Goal: Information Seeking & Learning: Learn about a topic

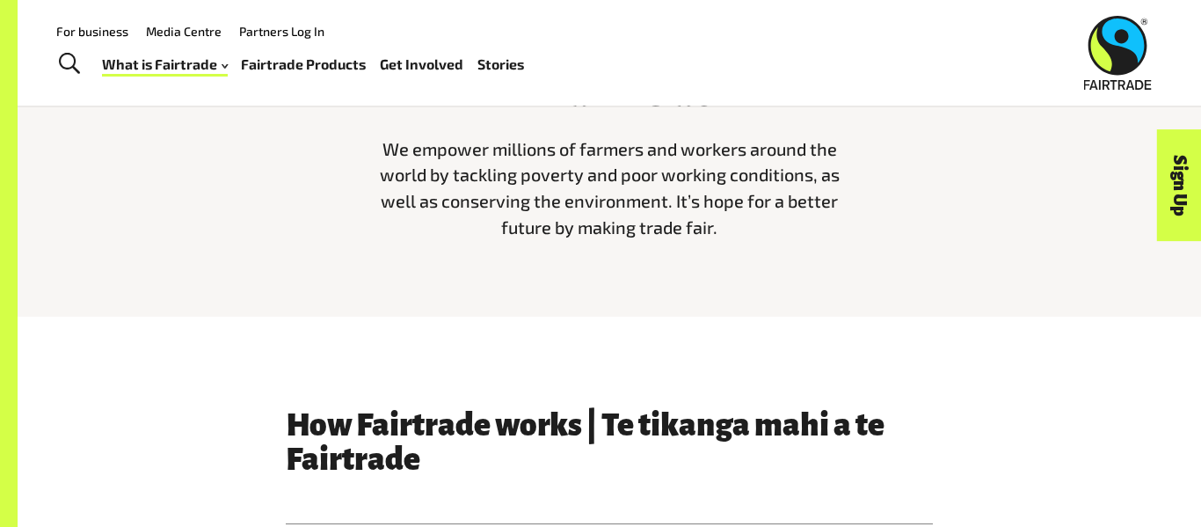
click at [264, 70] on link "Fairtrade Products" at bounding box center [303, 64] width 125 height 25
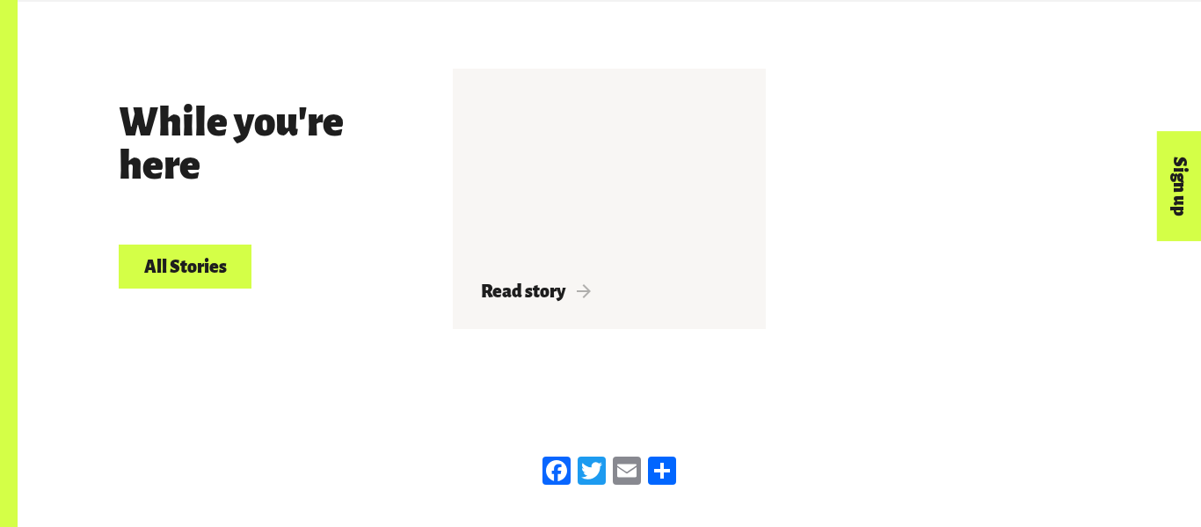
scroll to position [3004, 0]
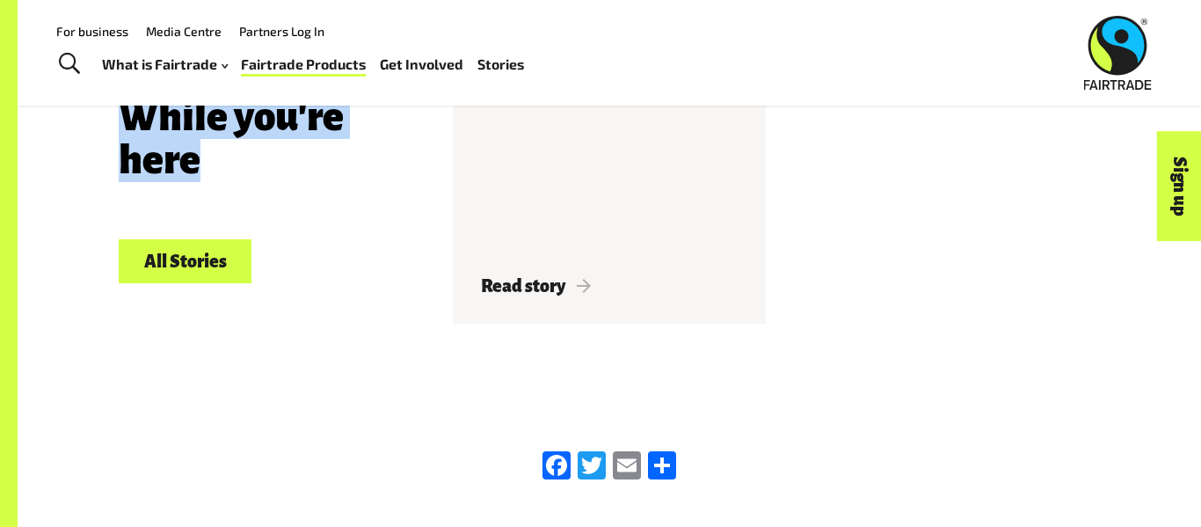
drag, startPoint x: 84, startPoint y: 125, endPoint x: 200, endPoint y: 157, distance: 121.4
click at [200, 157] on div "While you're here All Stories Read story" at bounding box center [609, 200] width 1183 height 387
click at [200, 157] on h3 "While you're here" at bounding box center [265, 139] width 292 height 86
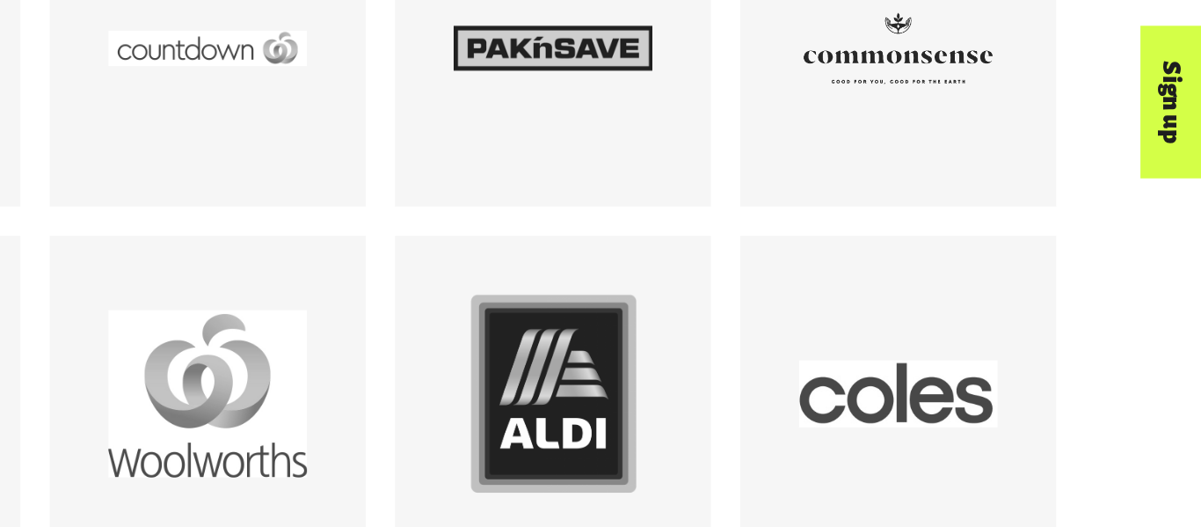
scroll to position [2486, 0]
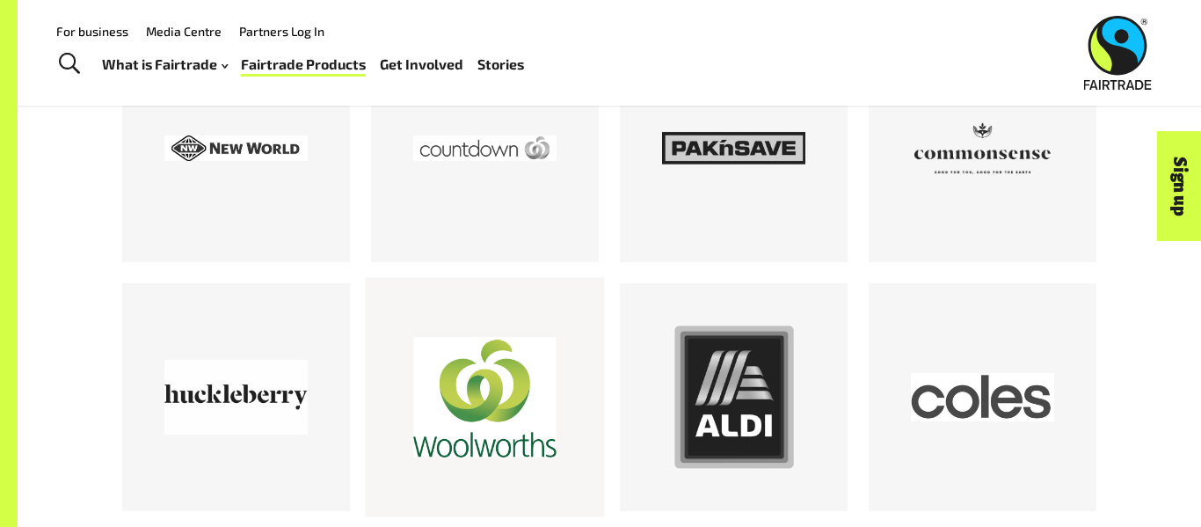
drag, startPoint x: 43, startPoint y: 289, endPoint x: 382, endPoint y: 471, distance: 384.3
click at [382, 471] on div "Look for Fairtrade when you shop" at bounding box center [609, 247] width 1183 height 567
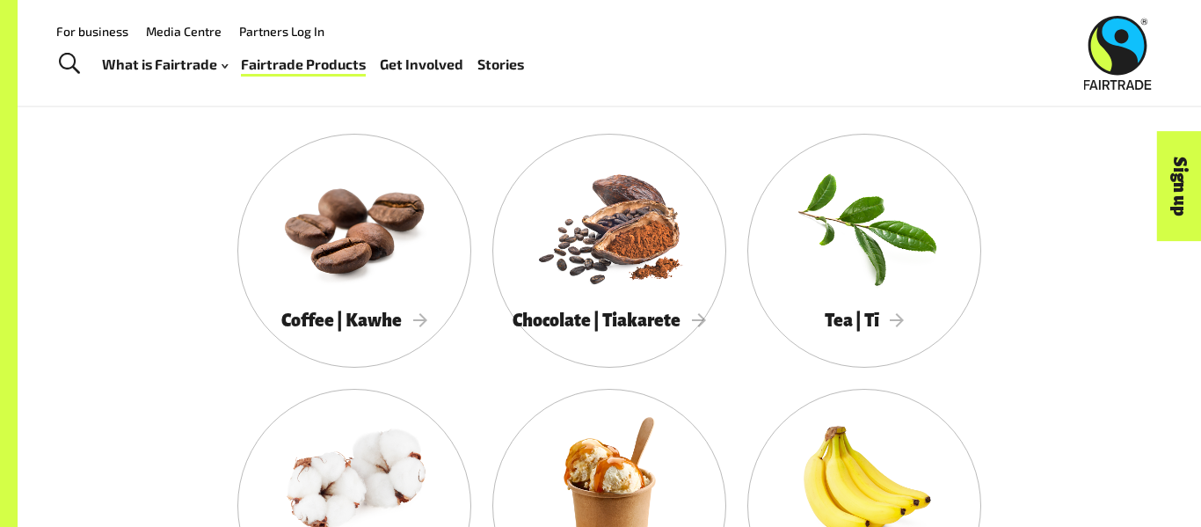
scroll to position [1494, 0]
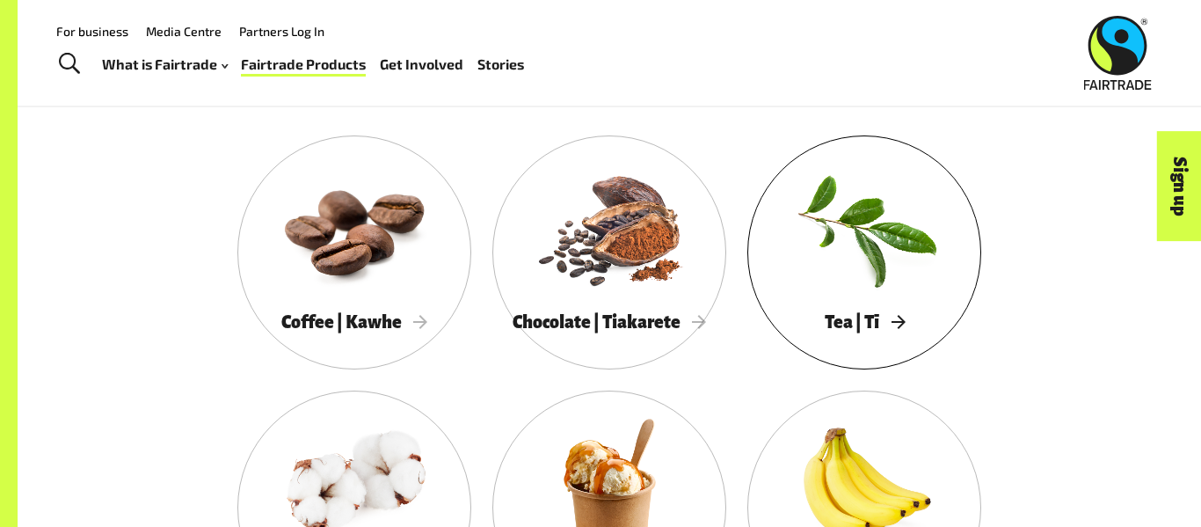
click at [937, 255] on div at bounding box center [864, 228] width 234 height 152
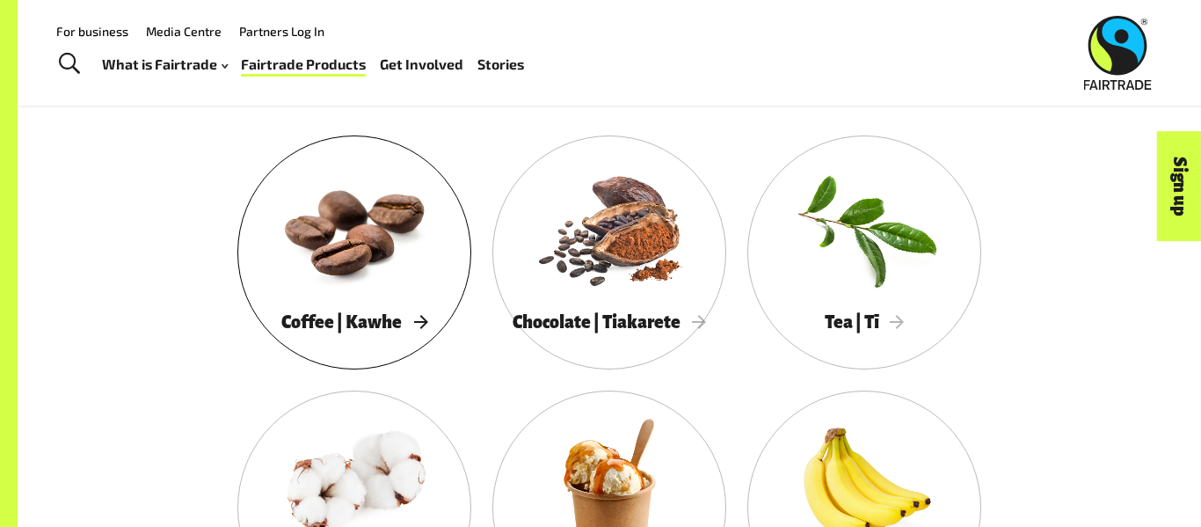
click at [305, 251] on div at bounding box center [354, 228] width 234 height 152
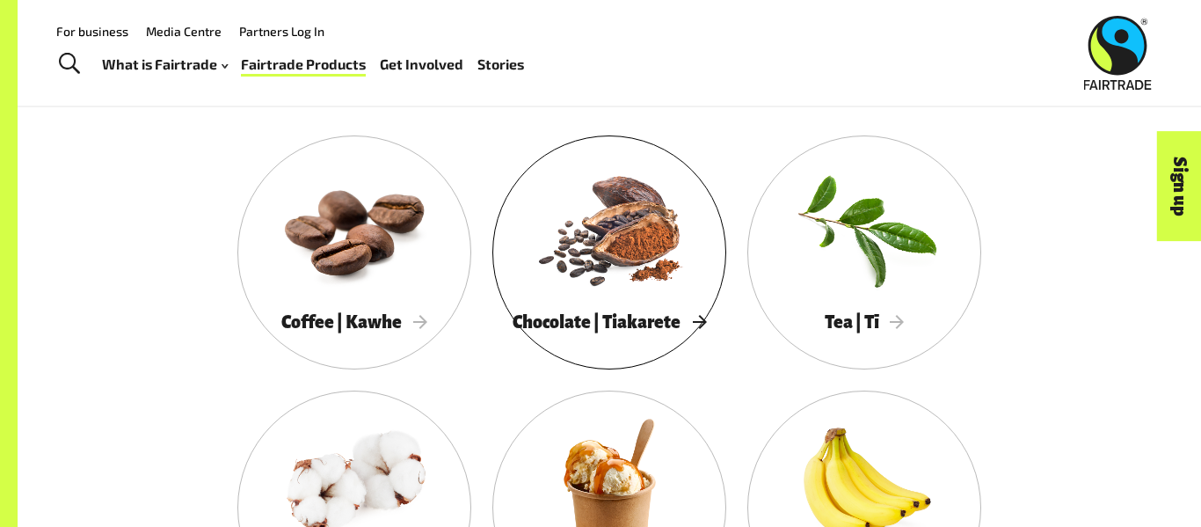
click at [630, 346] on link "Chocolate | Tiakarete" at bounding box center [609, 252] width 234 height 234
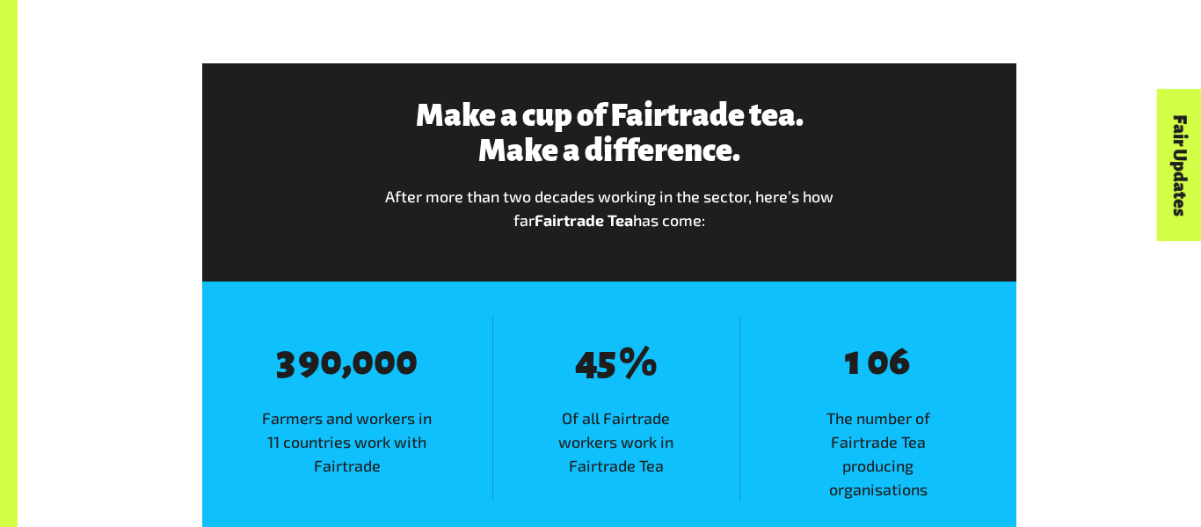
scroll to position [2026, 0]
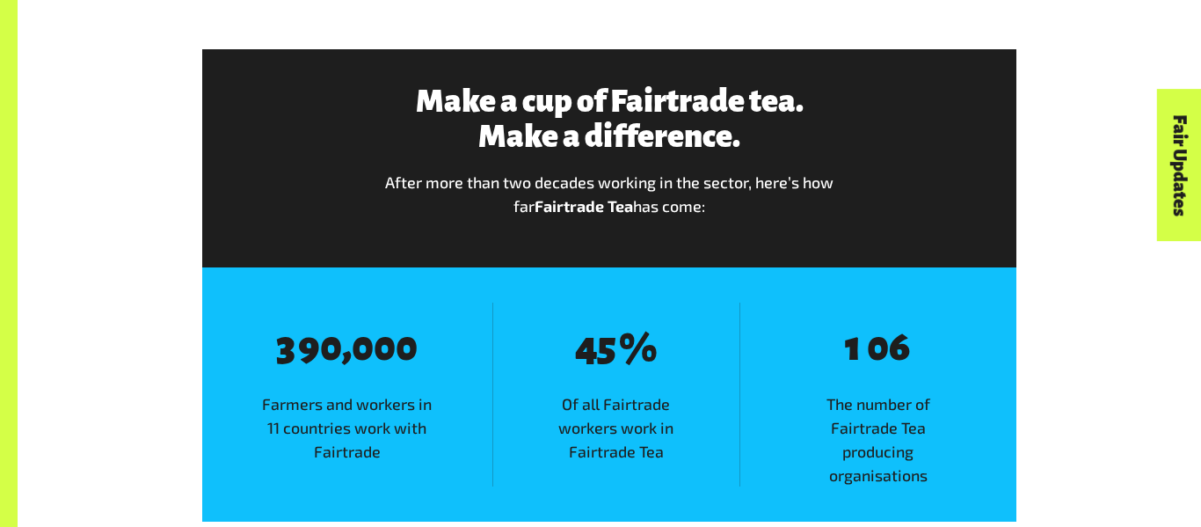
click at [865, 407] on span "The number of Fairtrade Tea producing organisations" at bounding box center [878, 439] width 276 height 94
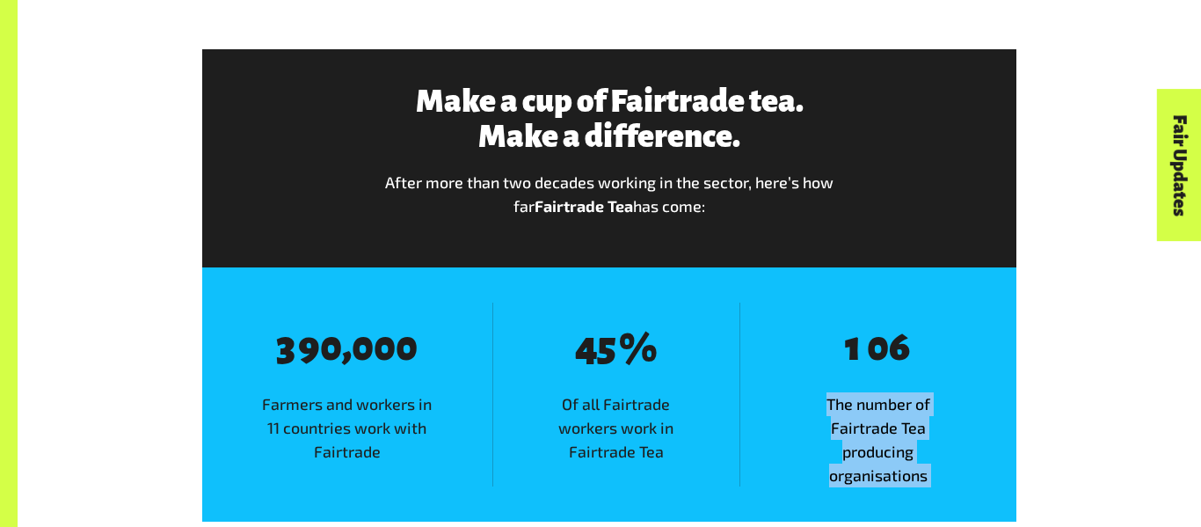
click at [865, 408] on span "The number of Fairtrade Tea producing organisations" at bounding box center [878, 439] width 276 height 94
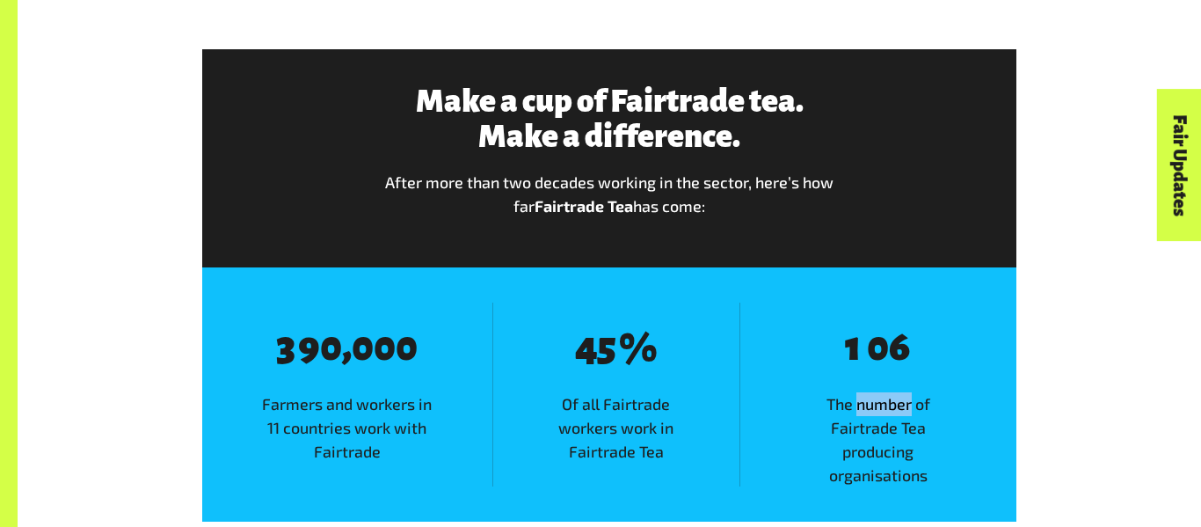
click at [865, 408] on span "The number of Fairtrade Tea producing organisations" at bounding box center [878, 439] width 276 height 94
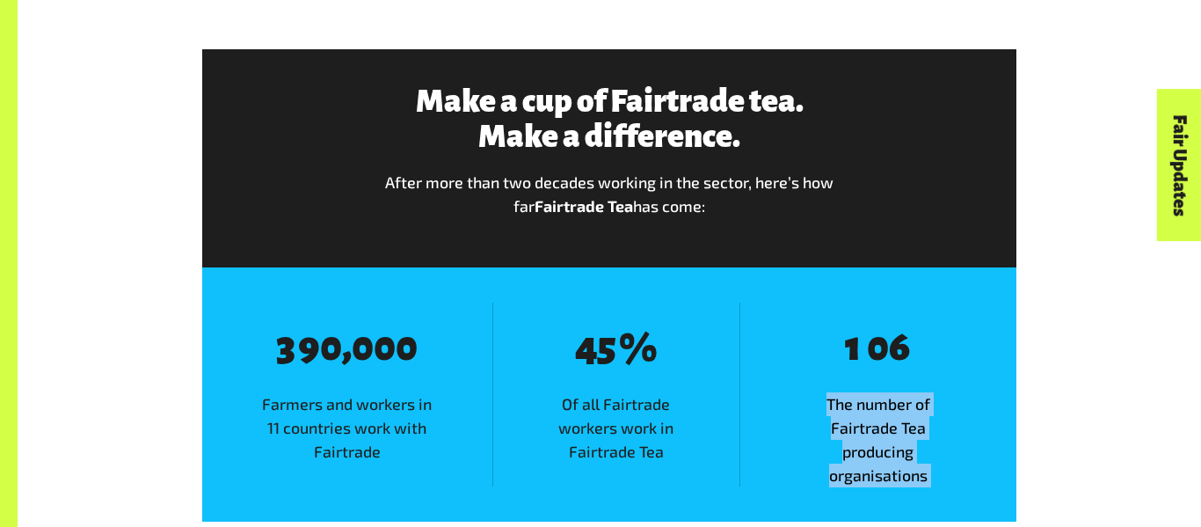
click at [865, 408] on span "The number of Fairtrade Tea producing organisations" at bounding box center [878, 439] width 276 height 94
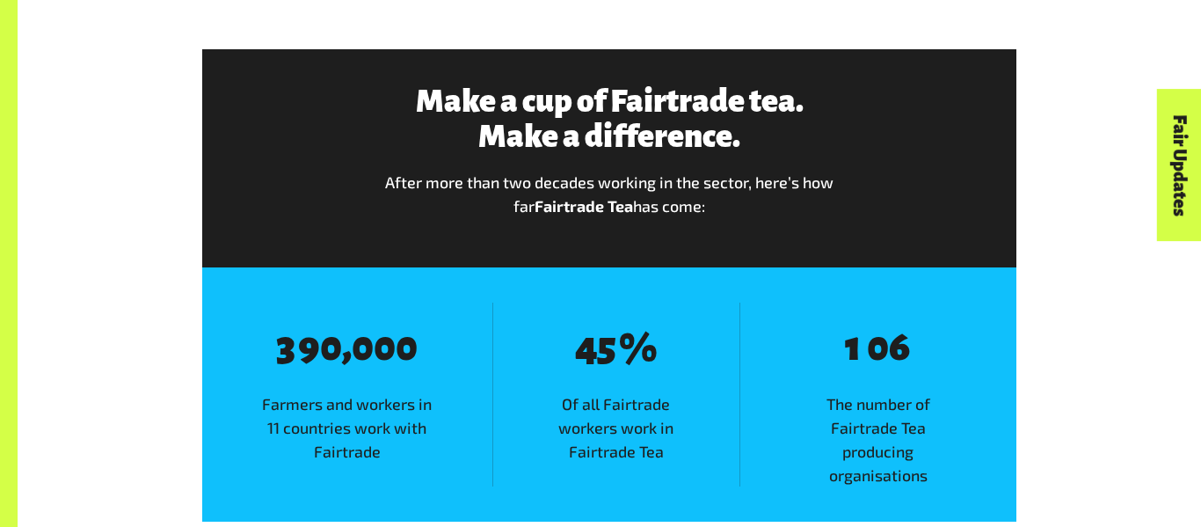
click at [865, 408] on span "The number of Fairtrade Tea producing organisations" at bounding box center [878, 439] width 276 height 94
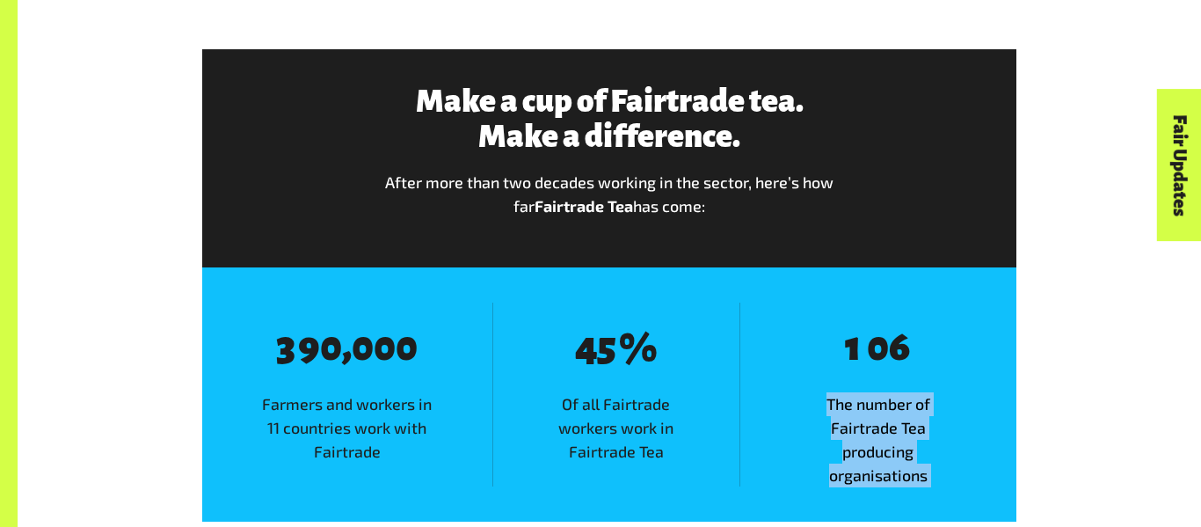
click at [865, 408] on span "The number of Fairtrade Tea producing organisations" at bounding box center [878, 439] width 276 height 94
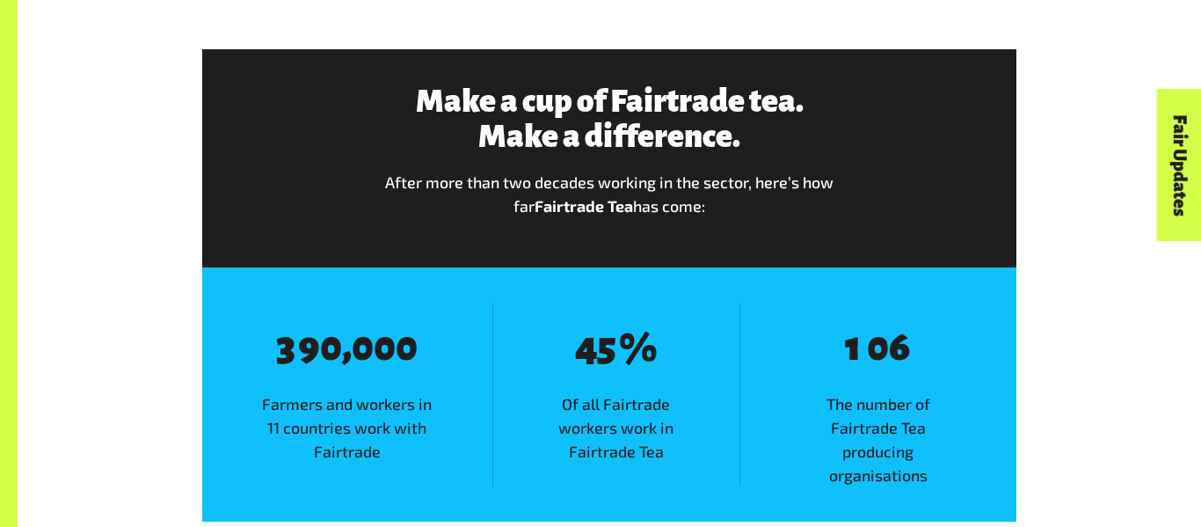
click at [865, 408] on span "The number of Fairtrade Tea producing organisations" at bounding box center [878, 439] width 276 height 94
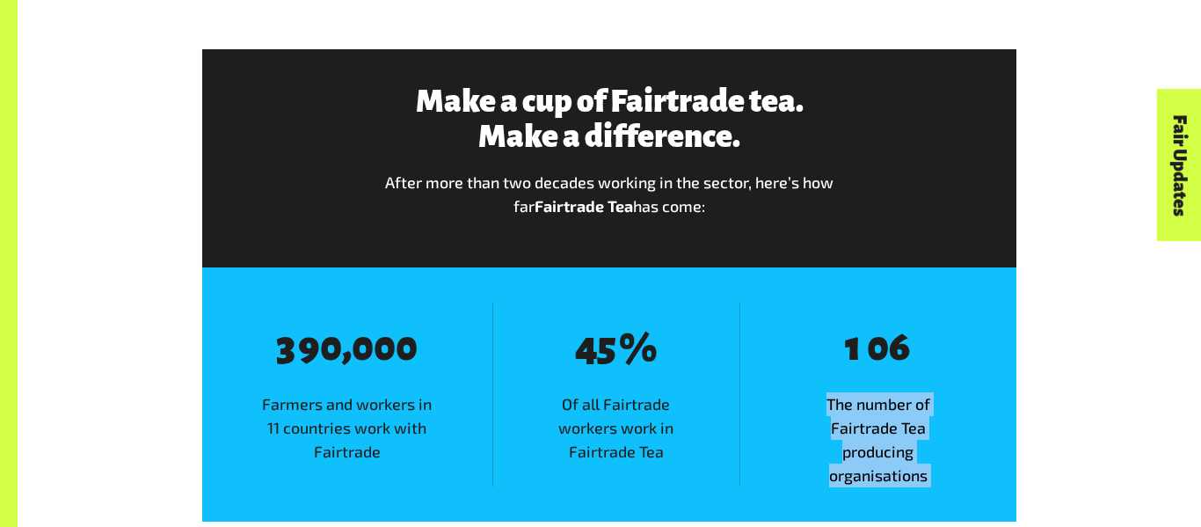
click at [865, 408] on span "The number of Fairtrade Tea producing organisations" at bounding box center [878, 439] width 276 height 94
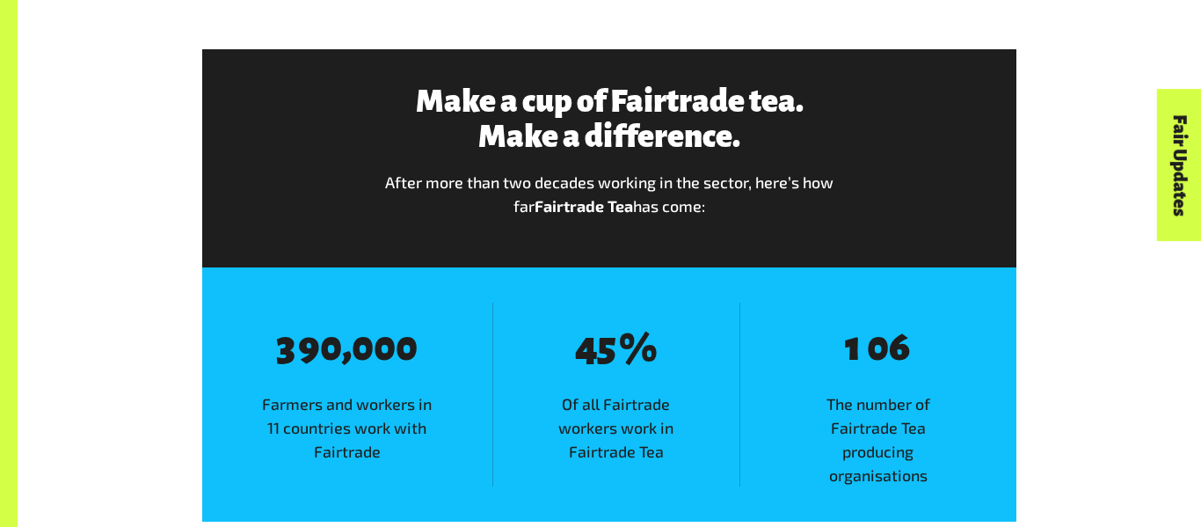
click at [865, 408] on span "The number of Fairtrade Tea producing organisations" at bounding box center [878, 439] width 276 height 94
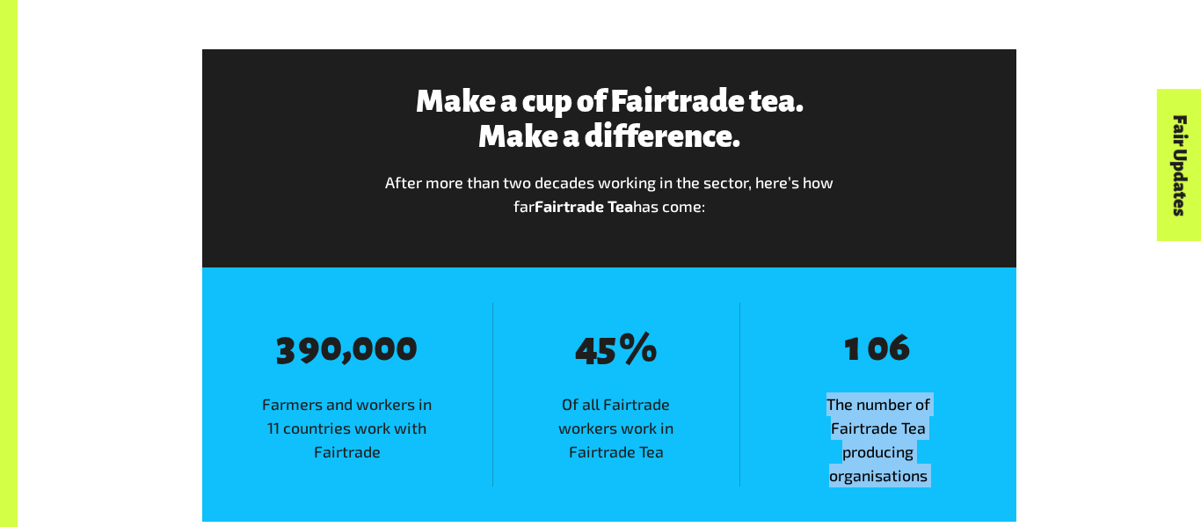
click at [865, 408] on span "The number of Fairtrade Tea producing organisations" at bounding box center [878, 439] width 276 height 94
click at [864, 408] on span "The number of Fairtrade Tea producing organisations" at bounding box center [878, 439] width 276 height 94
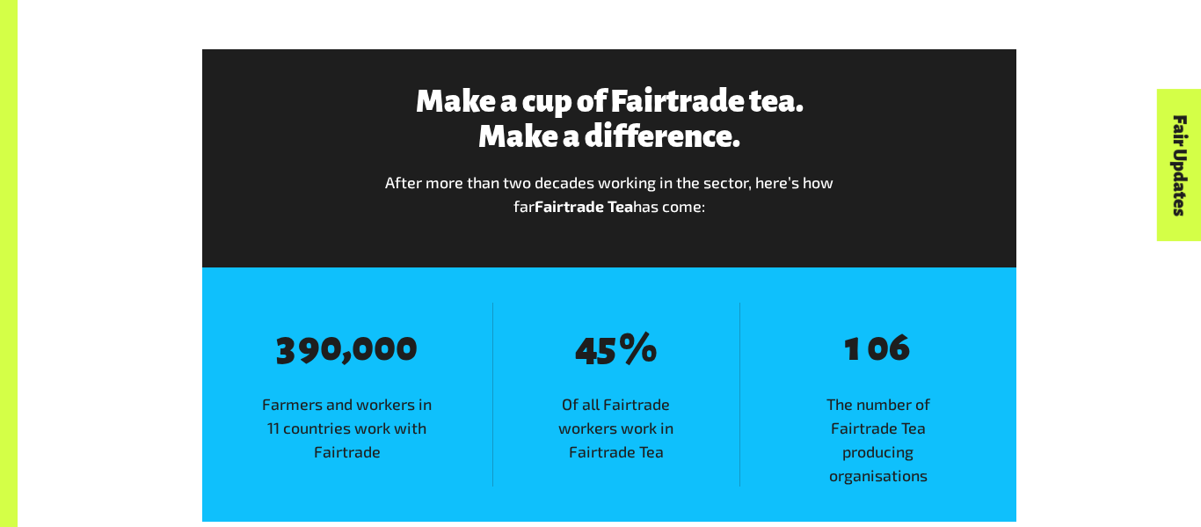
click at [749, 387] on div "8 1 8 0 8 6 The number of Fairtrade Tea producing organisations" at bounding box center [877, 394] width 277 height 185
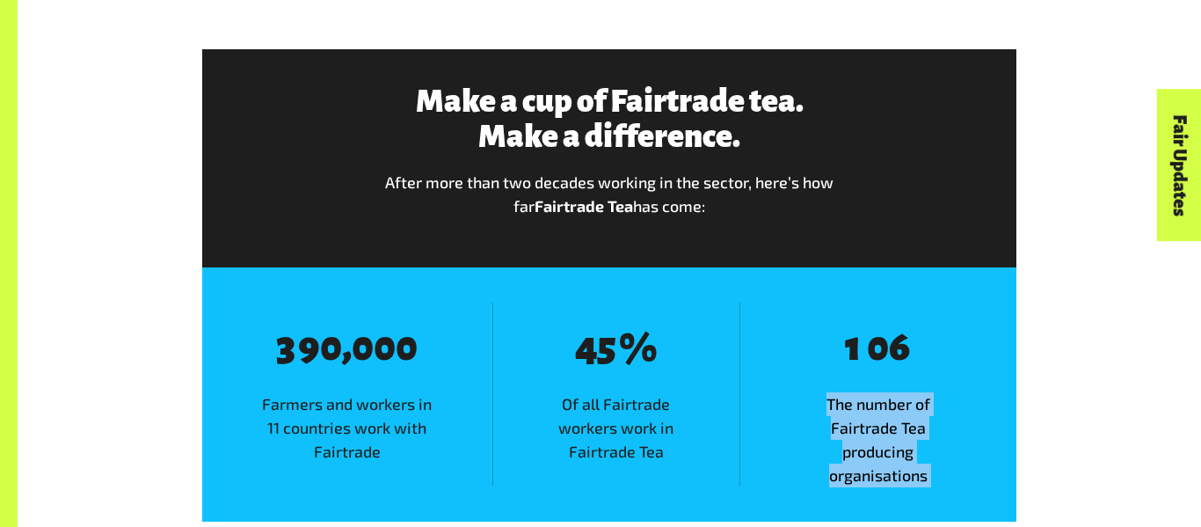
click at [749, 387] on div "8 1 8 0 8 6 The number of Fairtrade Tea producing organisations" at bounding box center [877, 394] width 277 height 185
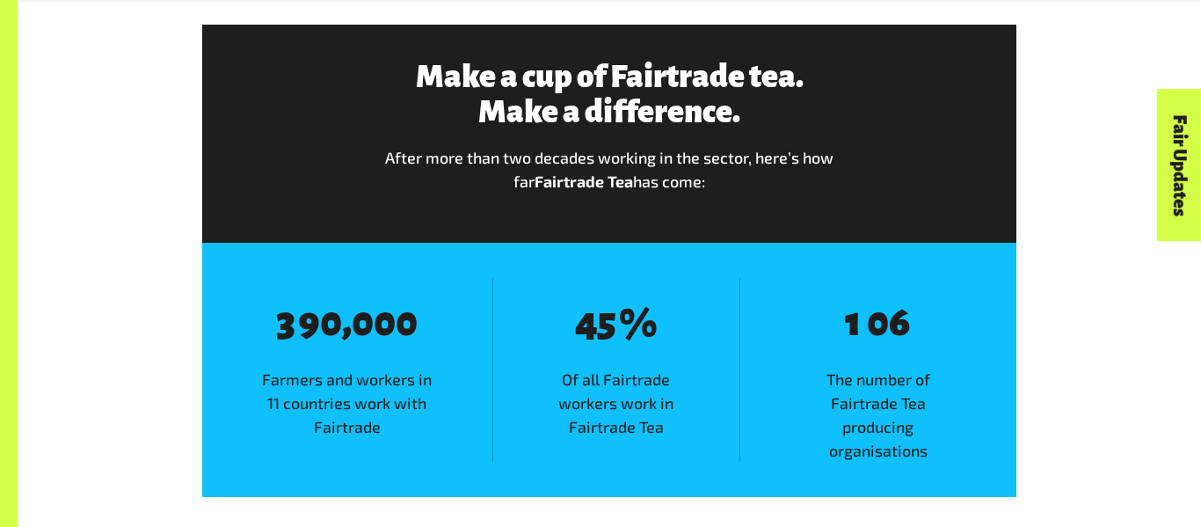
scroll to position [2052, 0]
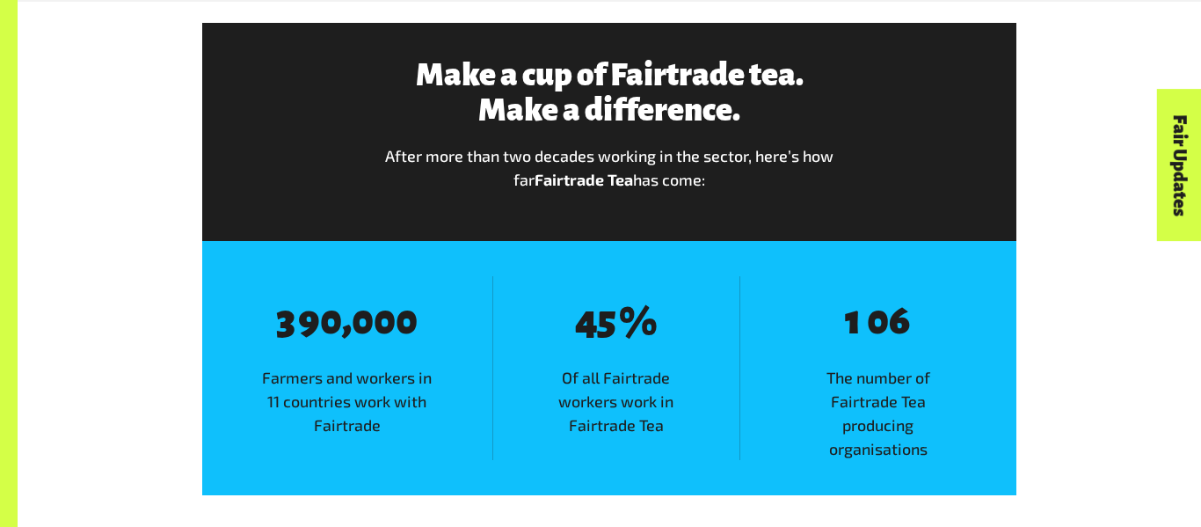
click at [289, 346] on div "8 3 8 9 8 0 , 8 0 8 0 8 0 Farmers and workers in 11 countries work with Fairtra…" at bounding box center [347, 368] width 290 height 185
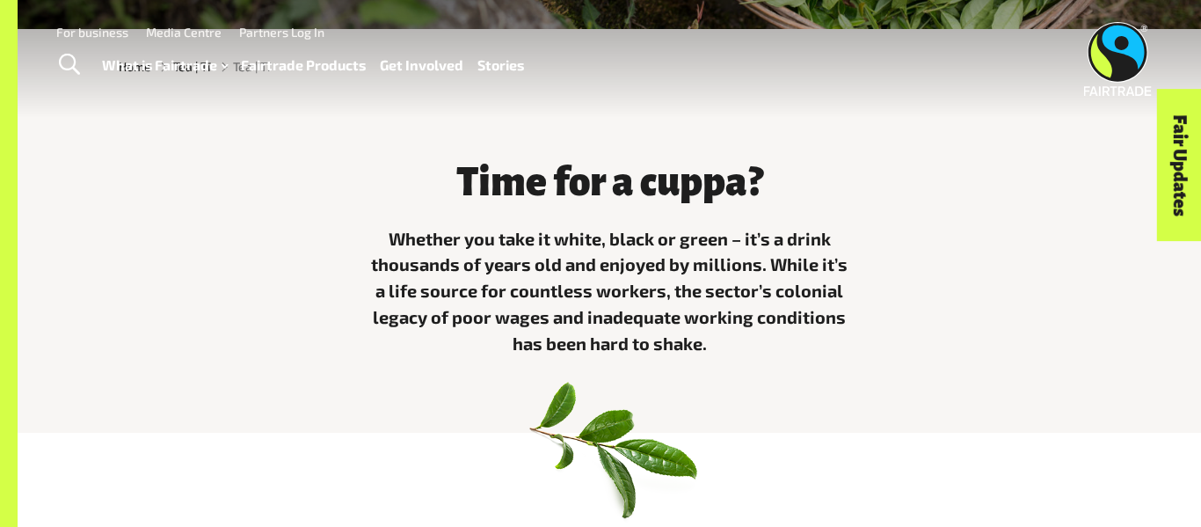
scroll to position [0, 0]
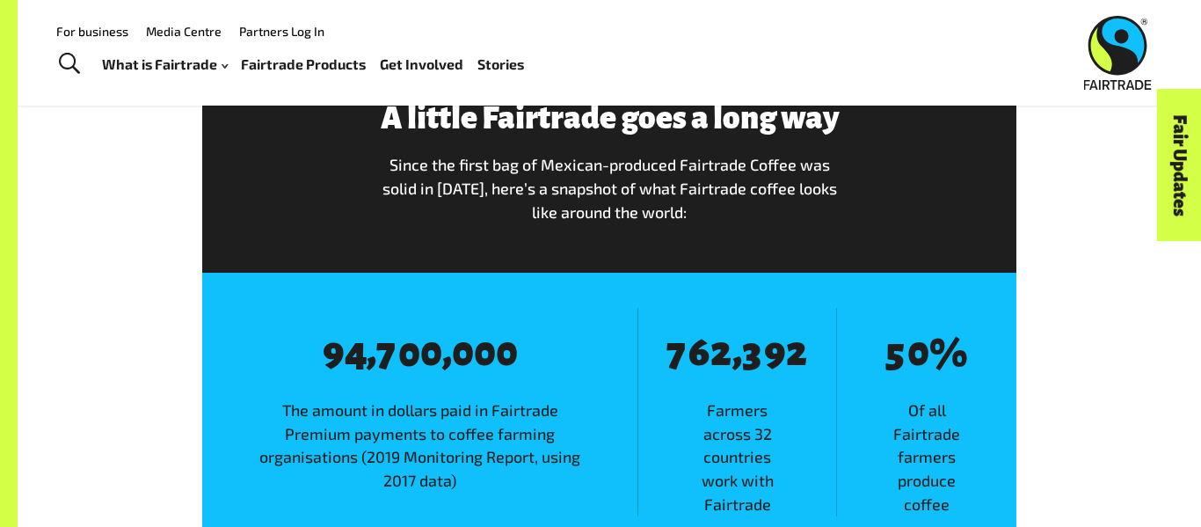
scroll to position [2805, 0]
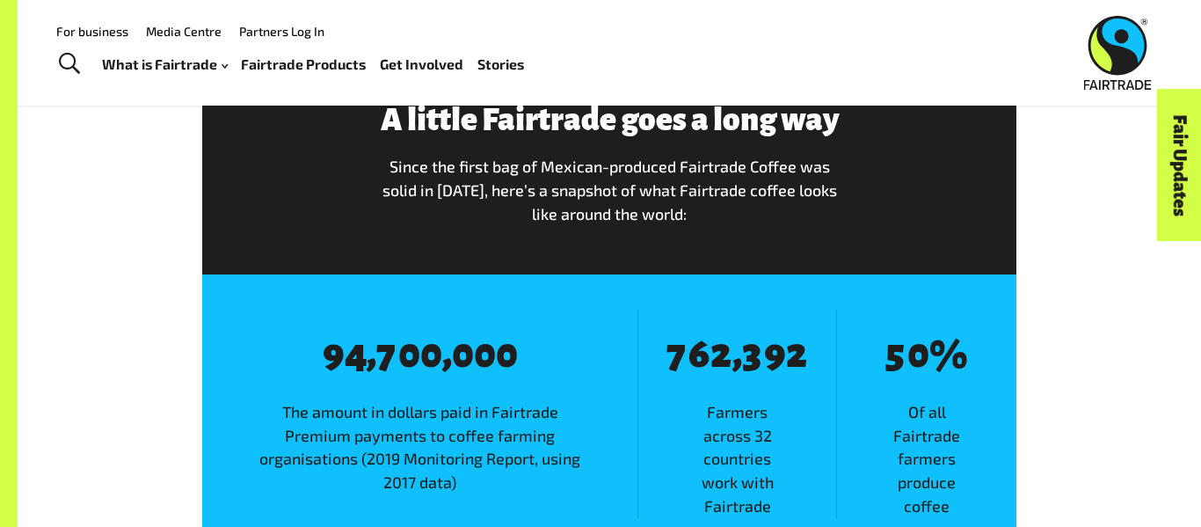
click at [925, 447] on span "Of all Fairtrade farmers produce coffee" at bounding box center [926, 459] width 179 height 118
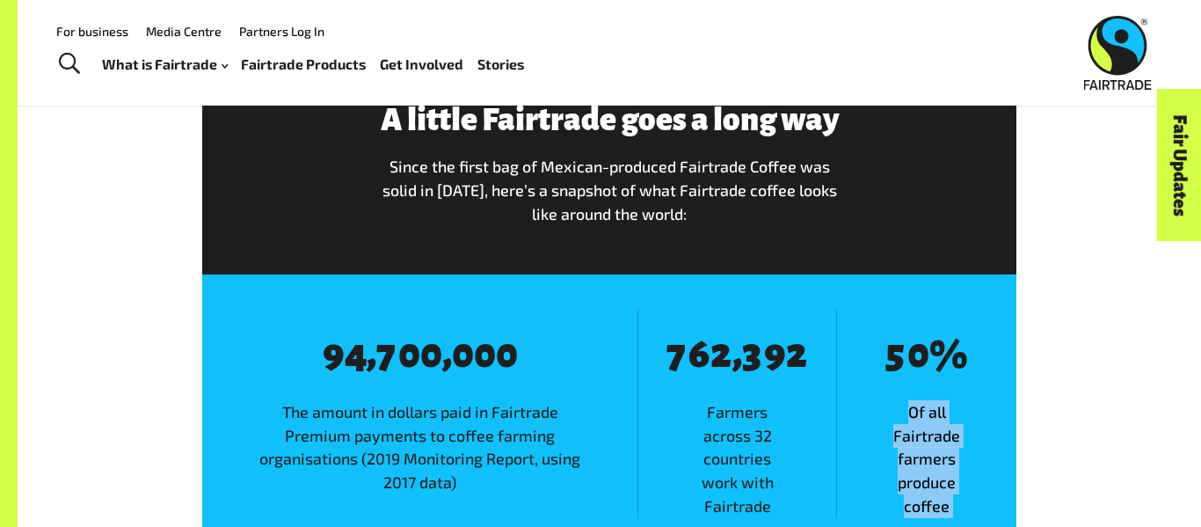
click at [925, 447] on span "Of all Fairtrade farmers produce coffee" at bounding box center [926, 459] width 179 height 118
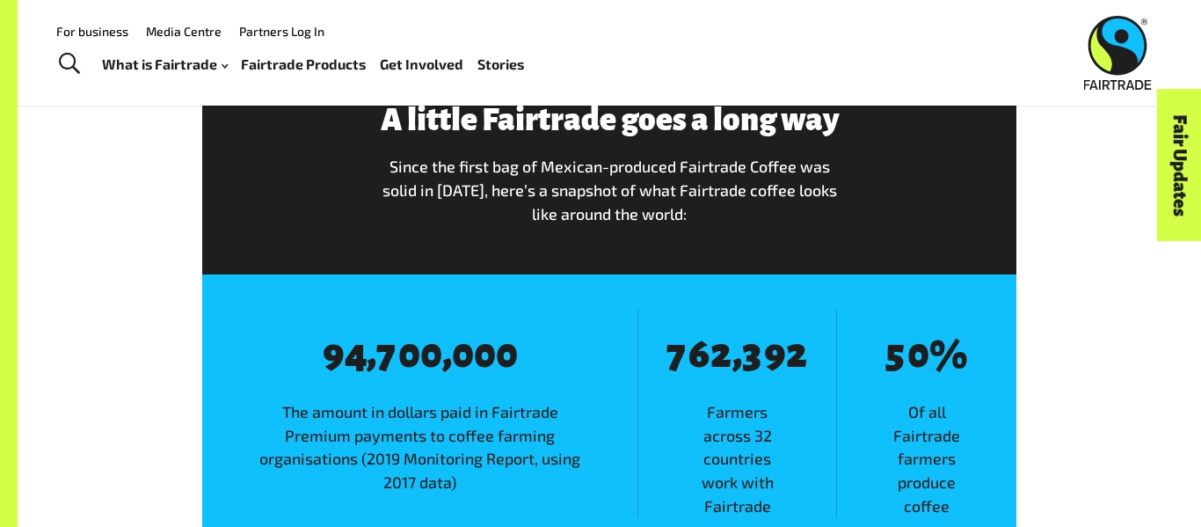
click at [925, 447] on span "Of all Fairtrade farmers produce coffee" at bounding box center [926, 459] width 179 height 118
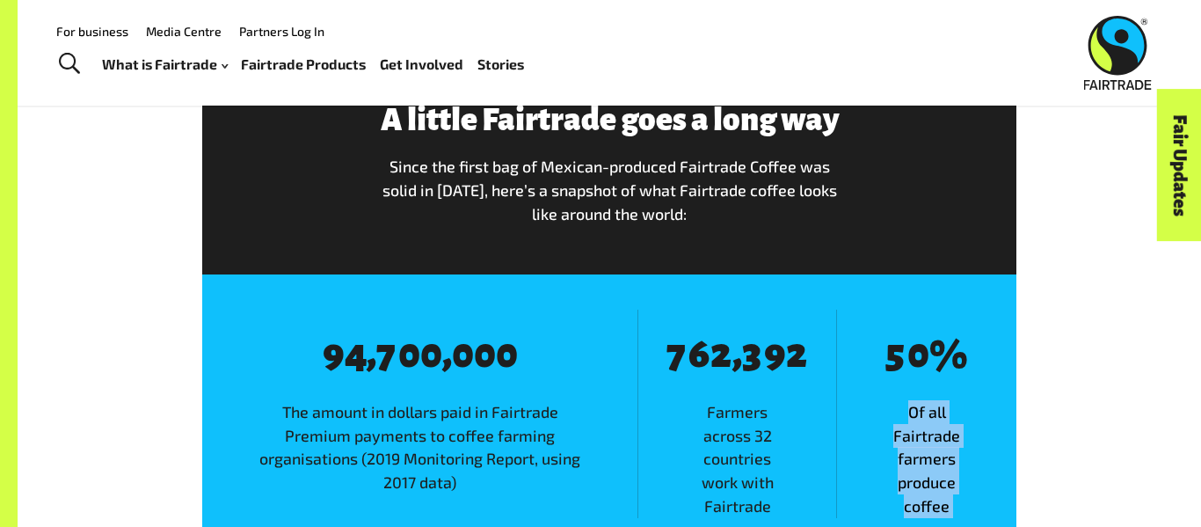
click at [925, 447] on span "Of all Fairtrade farmers produce coffee" at bounding box center [926, 459] width 179 height 118
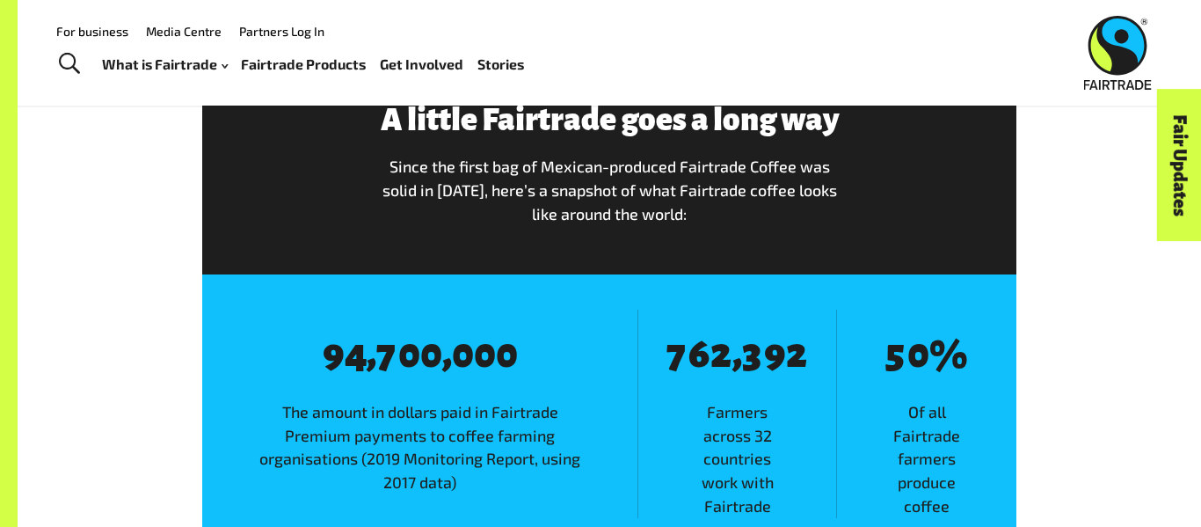
click at [925, 447] on span "Of all Fairtrade farmers produce coffee" at bounding box center [926, 459] width 179 height 118
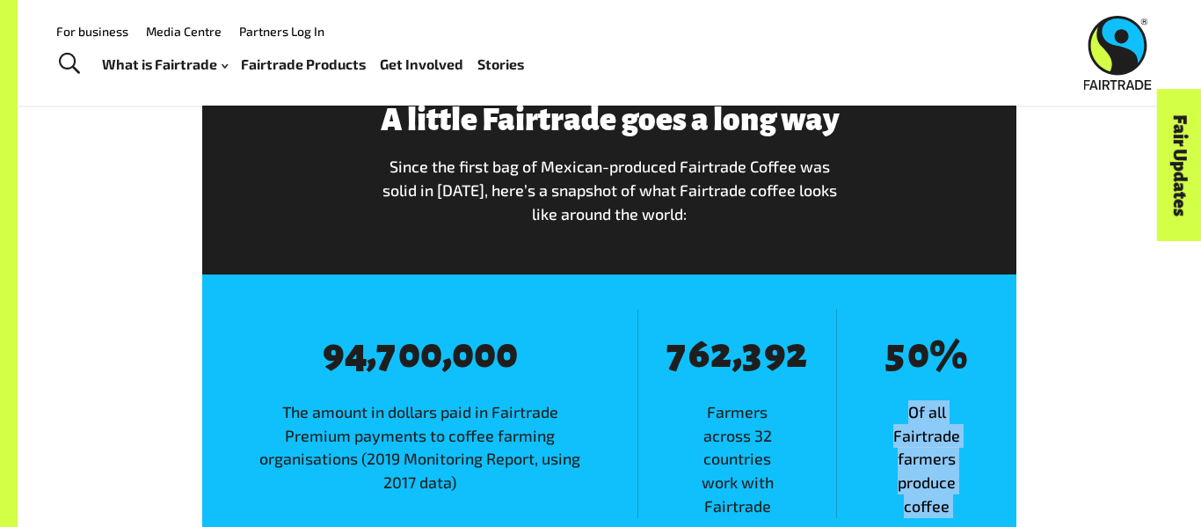
click at [925, 447] on span "Of all Fairtrade farmers produce coffee" at bounding box center [926, 459] width 179 height 118
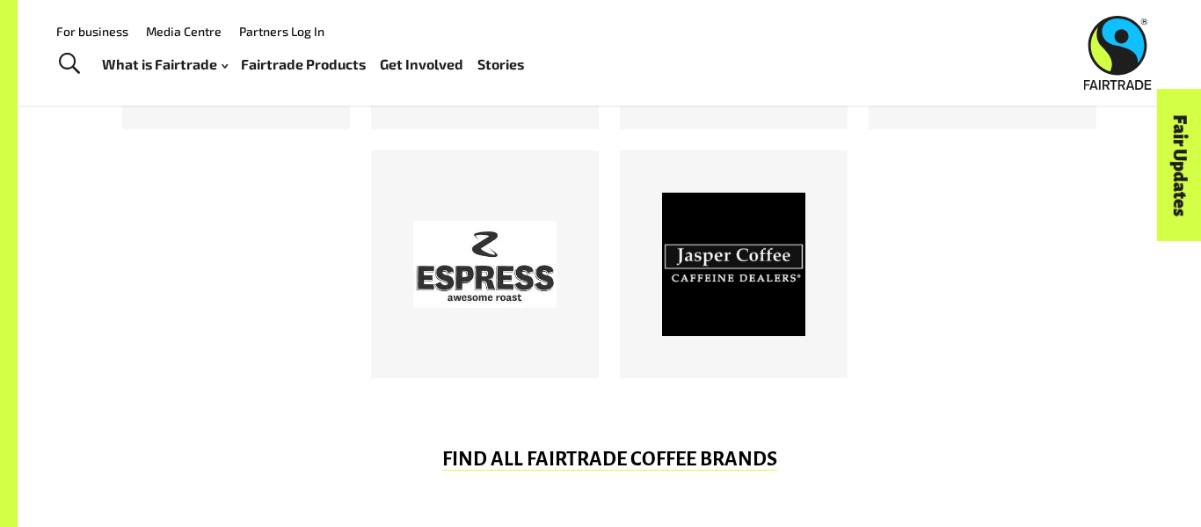
scroll to position [0, 0]
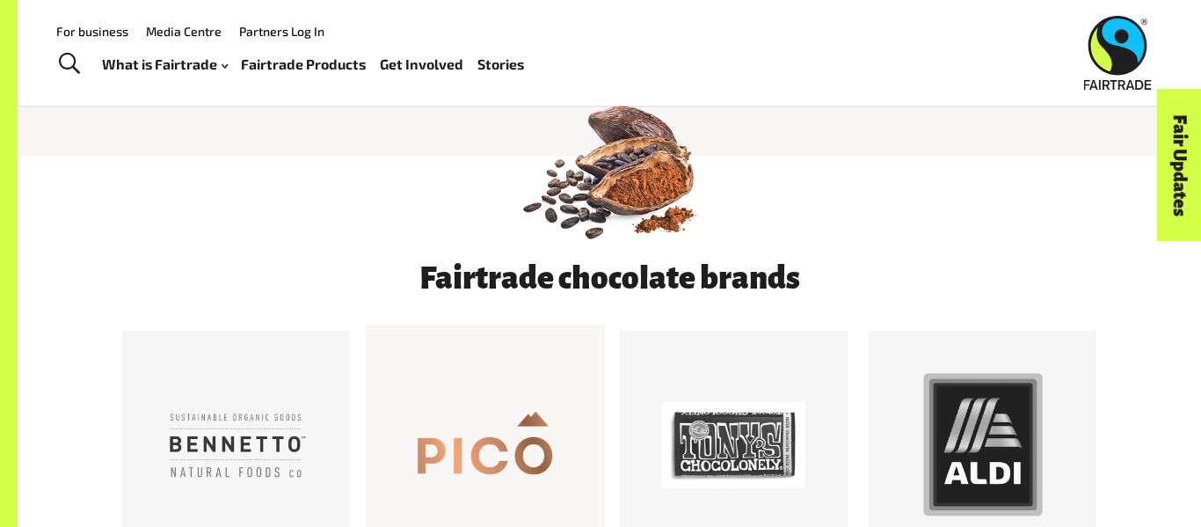
scroll to position [756, 0]
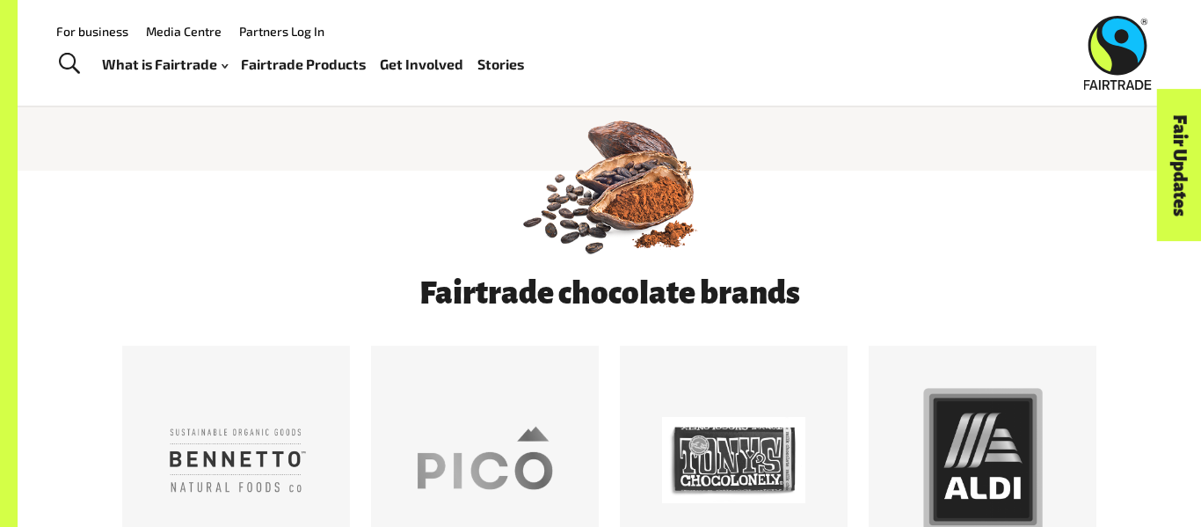
click at [318, 64] on link "Fairtrade Products" at bounding box center [303, 64] width 125 height 25
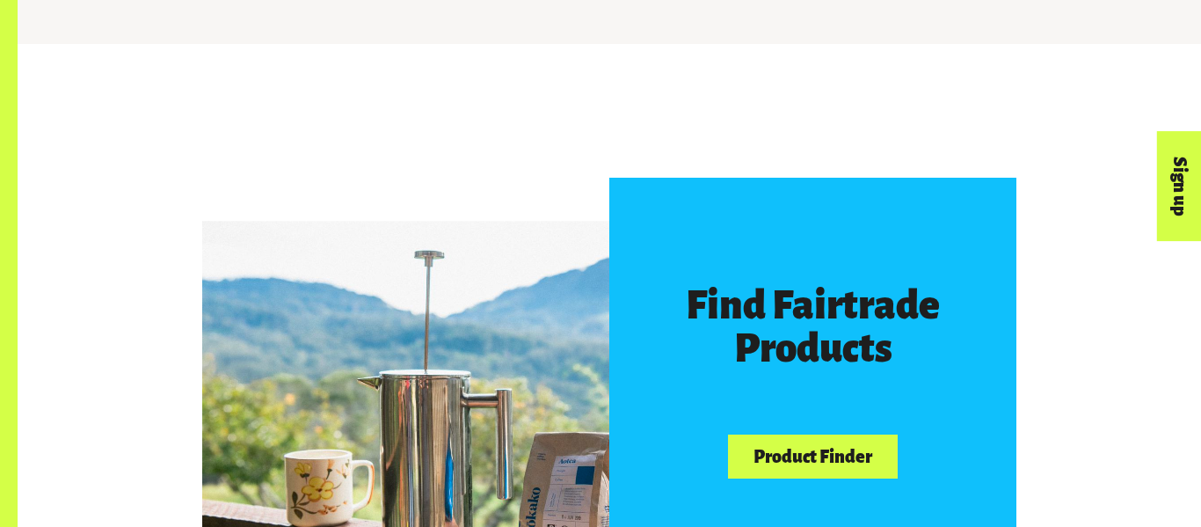
scroll to position [816, 0]
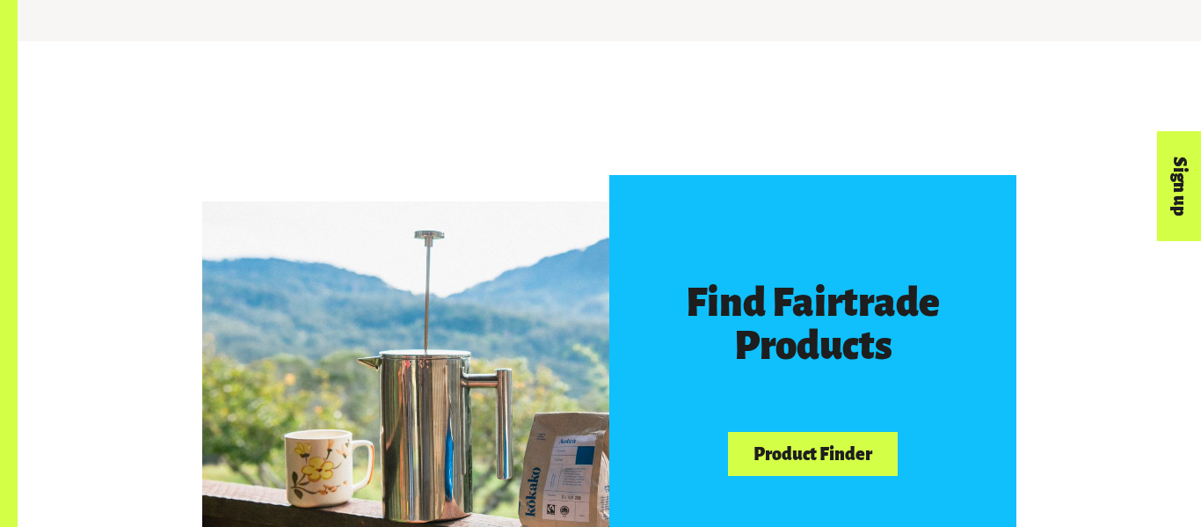
click at [830, 458] on link "Product Finder" at bounding box center [812, 454] width 169 height 45
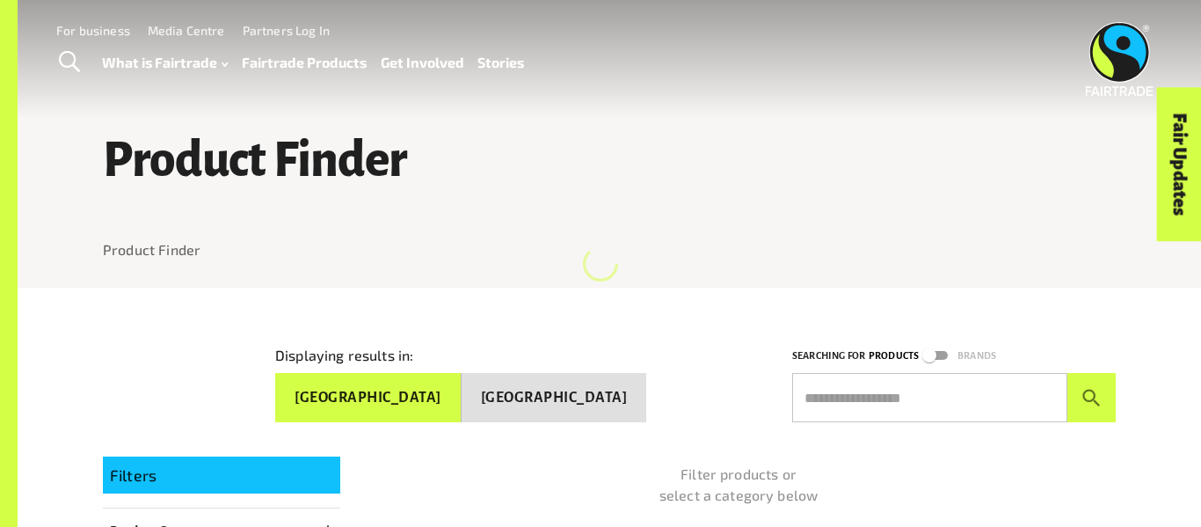
click at [931, 375] on input "text" at bounding box center [929, 397] width 275 height 49
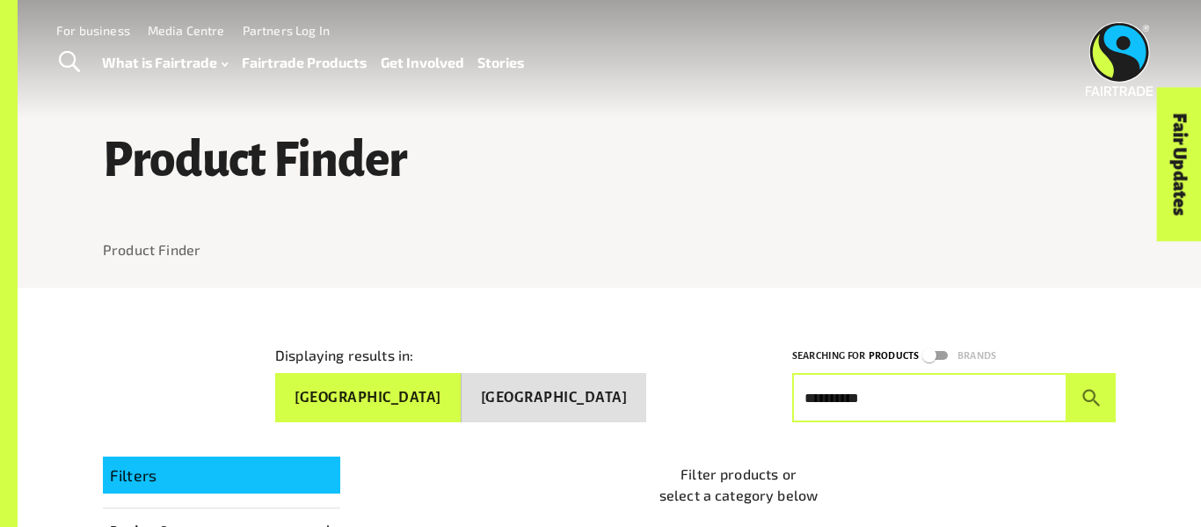
click at [1067, 373] on button "submit" at bounding box center [1091, 397] width 48 height 49
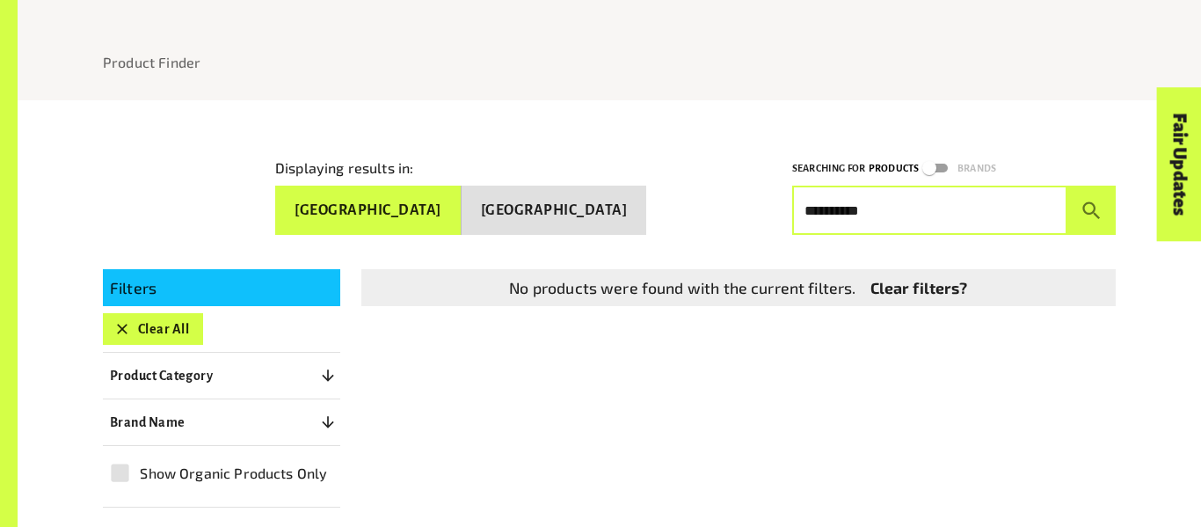
scroll to position [190, 0]
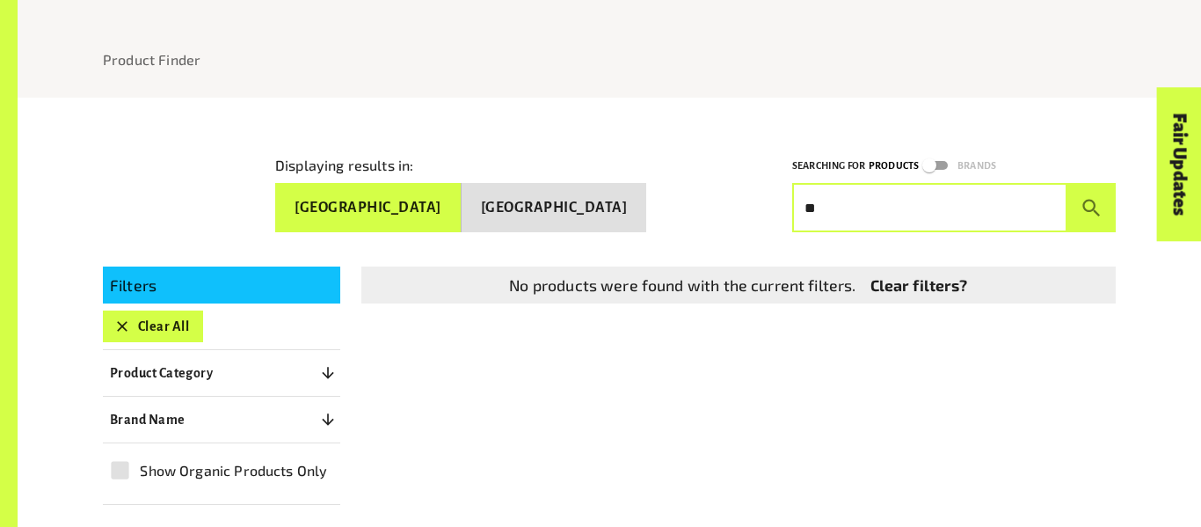
type input "*"
click at [183, 418] on p "Brand Name" at bounding box center [148, 419] width 76 height 21
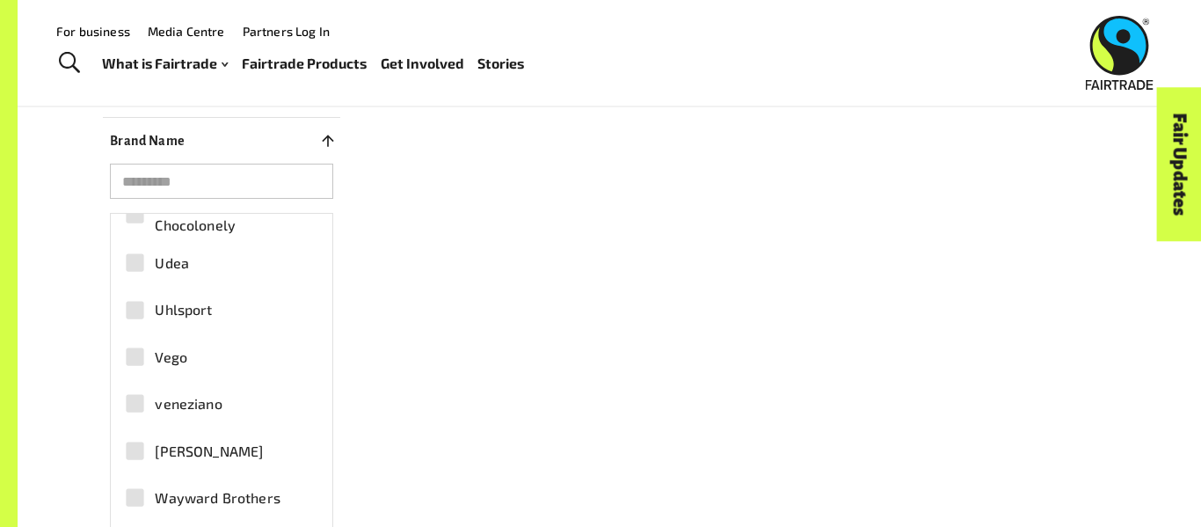
scroll to position [5524, 0]
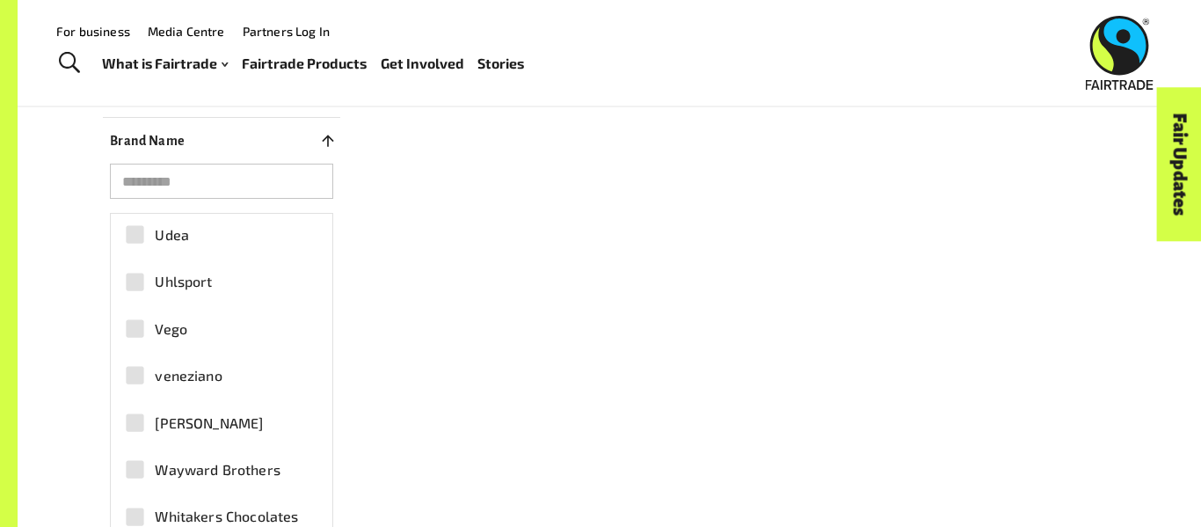
click at [222, 506] on span "Whitakers Chocolates" at bounding box center [226, 516] width 143 height 21
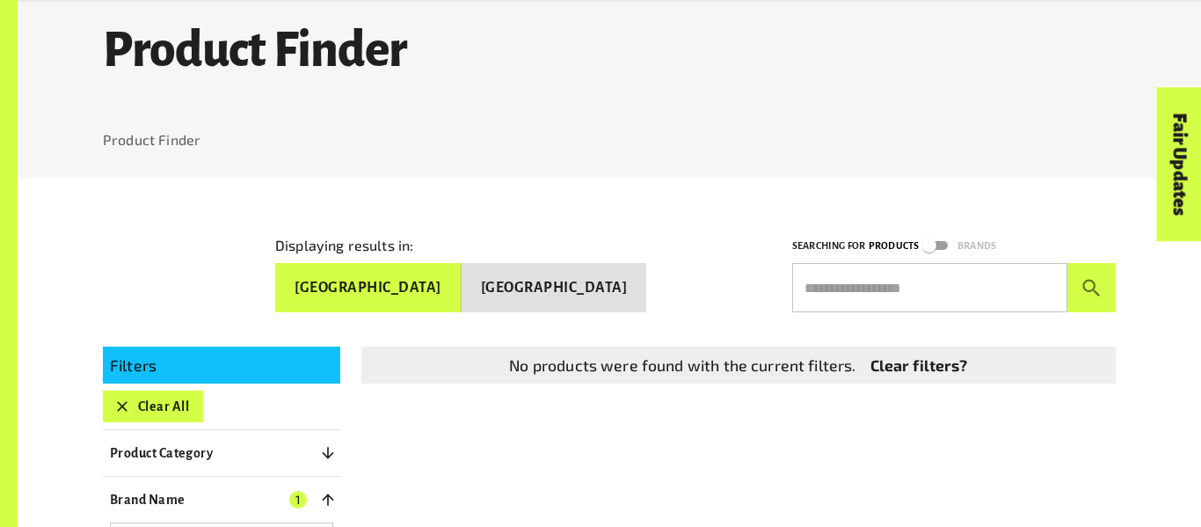
scroll to position [161, 0]
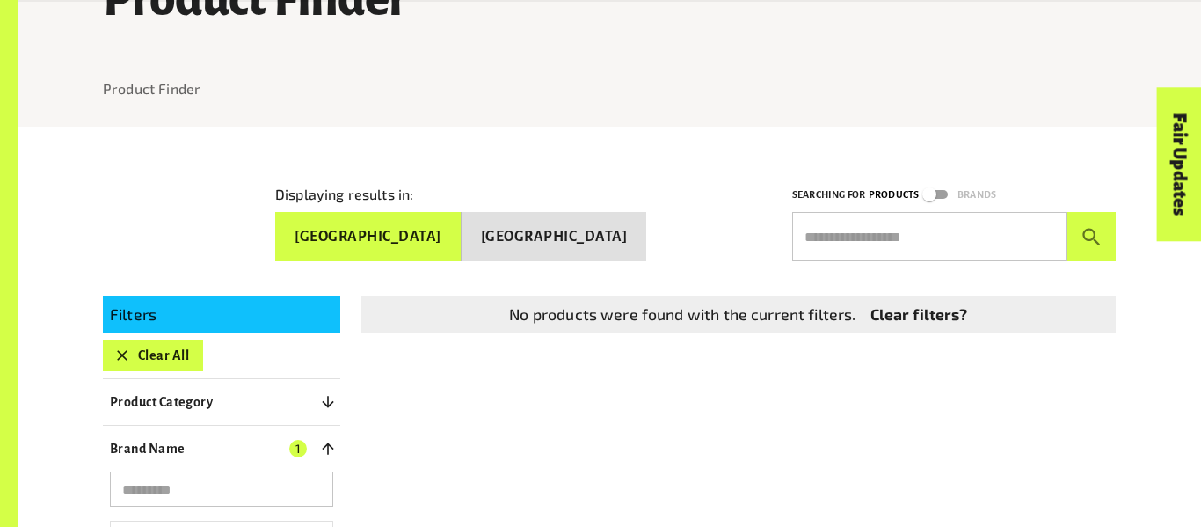
click at [554, 230] on button "New Zealand" at bounding box center [554, 236] width 185 height 49
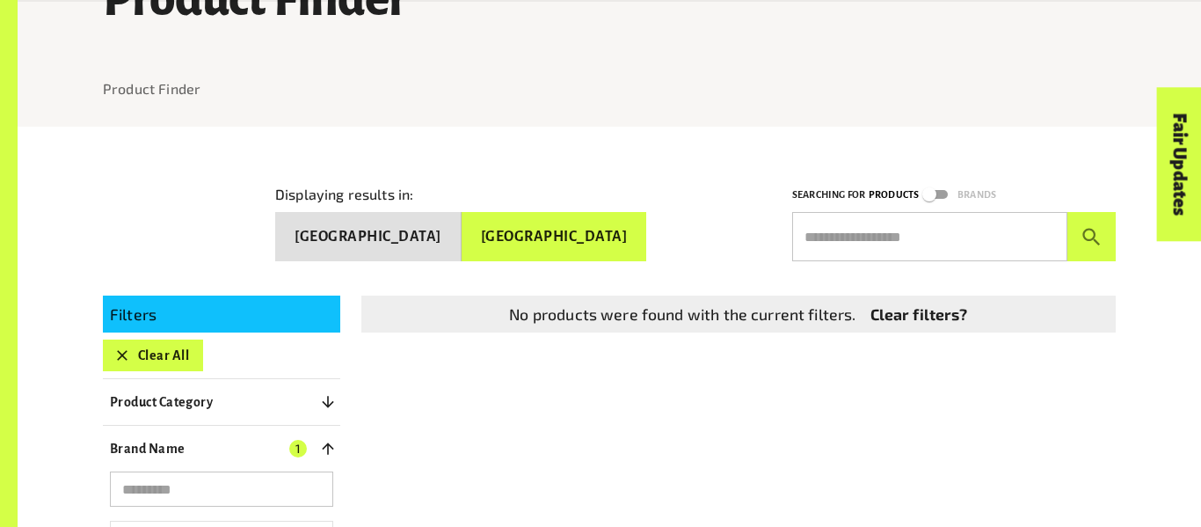
click at [124, 350] on icon "button" at bounding box center [122, 355] width 11 height 11
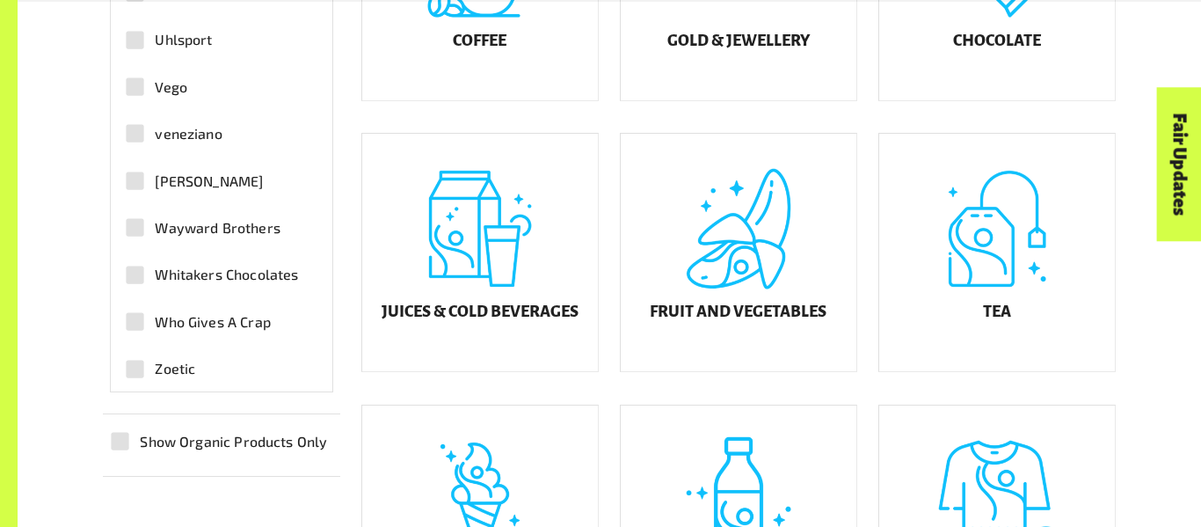
scroll to position [680, 0]
click at [239, 263] on span "Whitakers Chocolates" at bounding box center [226, 273] width 143 height 21
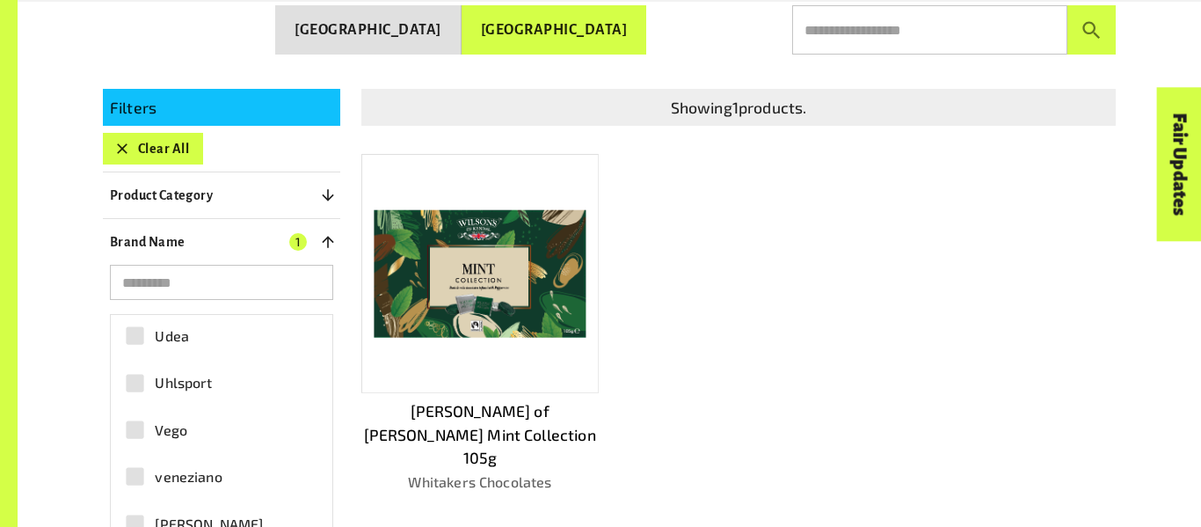
scroll to position [369, 0]
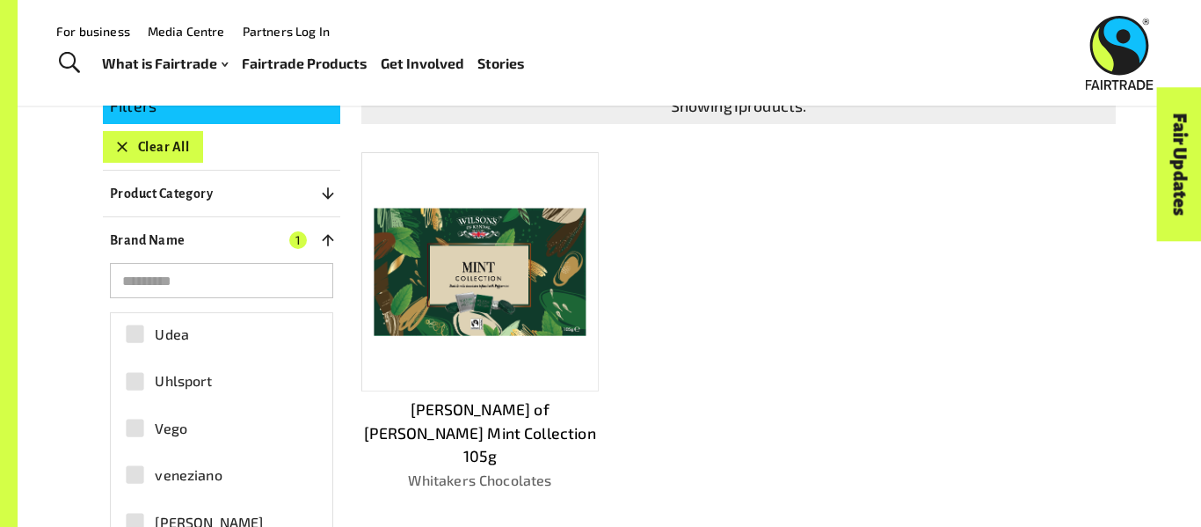
click at [328, 69] on link "Fairtrade Products" at bounding box center [304, 63] width 125 height 25
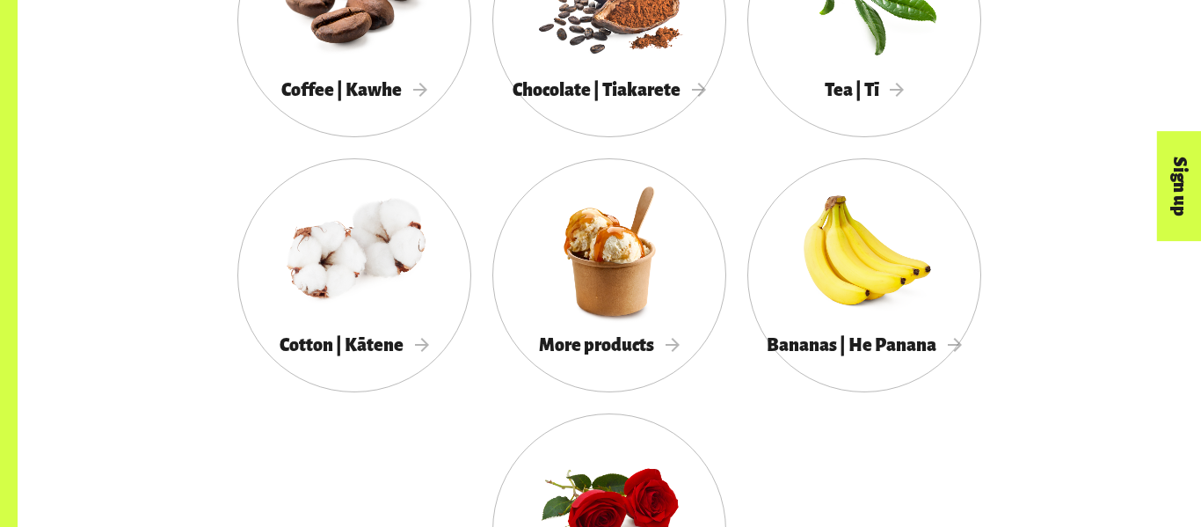
scroll to position [1728, 0]
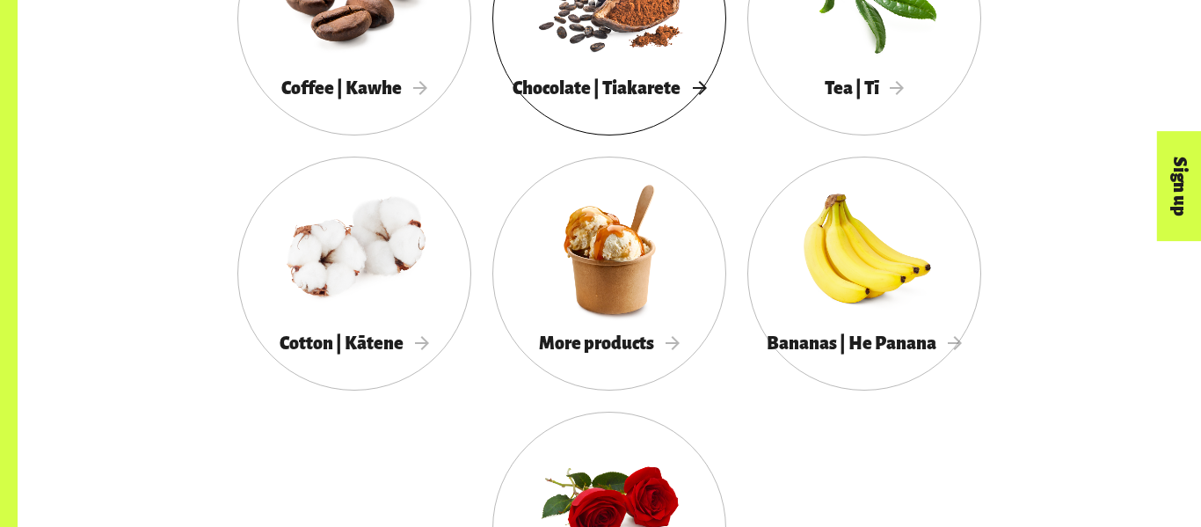
click at [630, 84] on span "Chocolate | Tiakarete" at bounding box center [609, 87] width 193 height 19
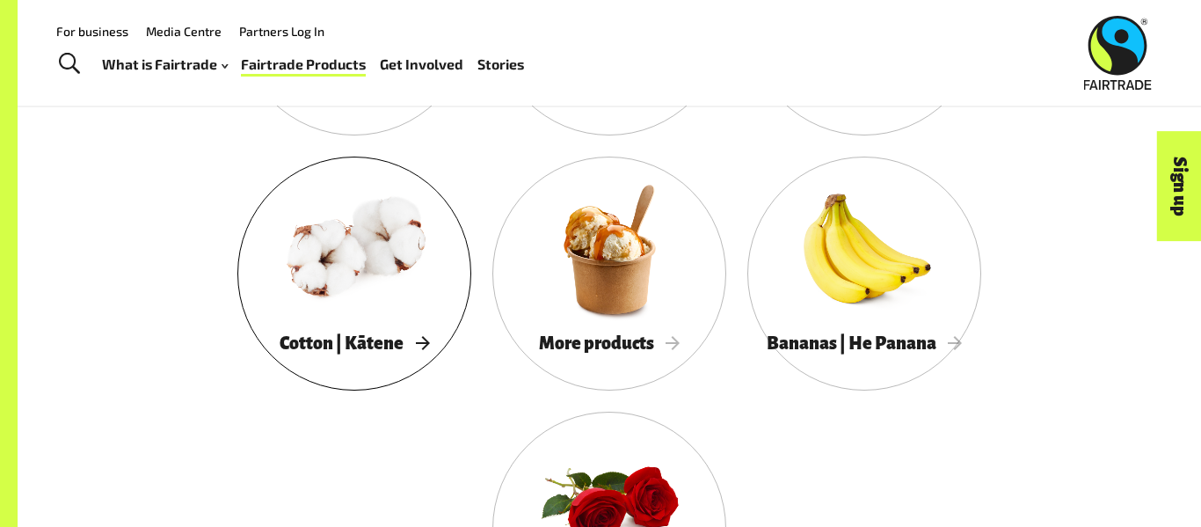
click at [390, 267] on div at bounding box center [354, 249] width 234 height 152
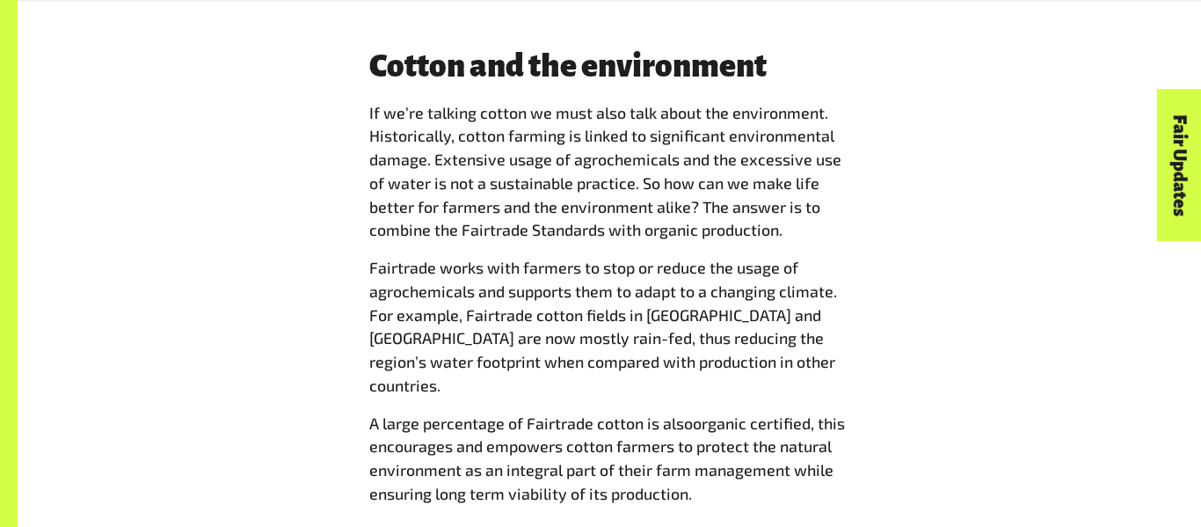
scroll to position [3372, 0]
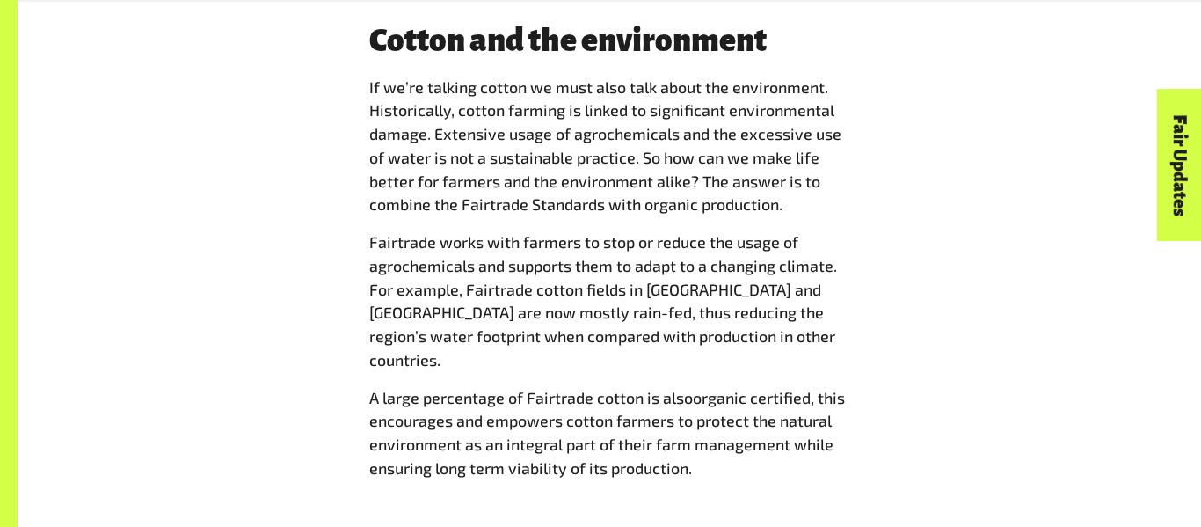
click at [513, 386] on p "A large percentage of Fairtrade cotton is also organic certified , this encoura…" at bounding box center [609, 433] width 480 height 94
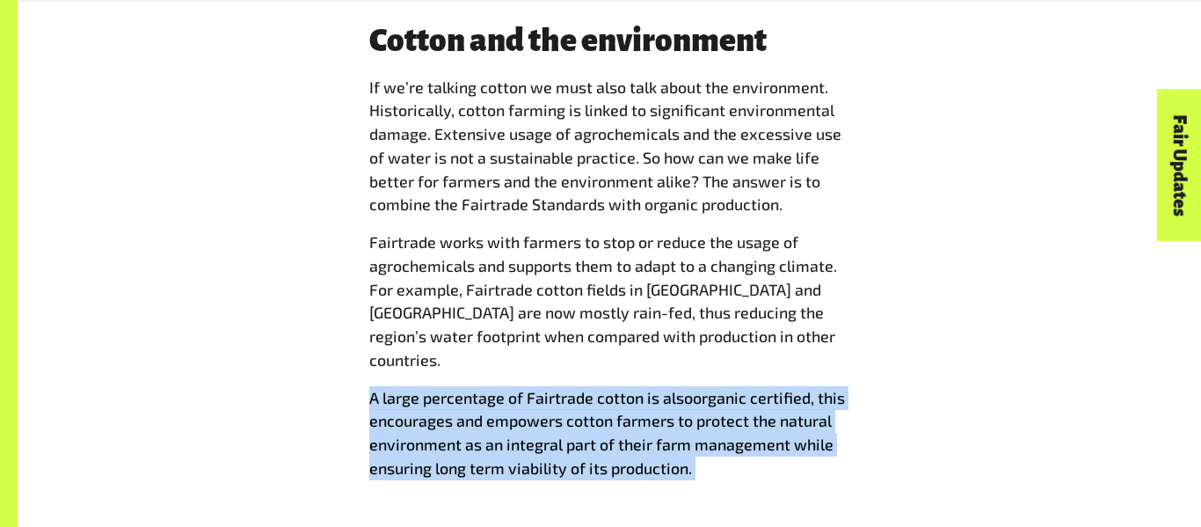
click at [513, 386] on p "A large percentage of Fairtrade cotton is also organic certified , this encoura…" at bounding box center [609, 433] width 480 height 94
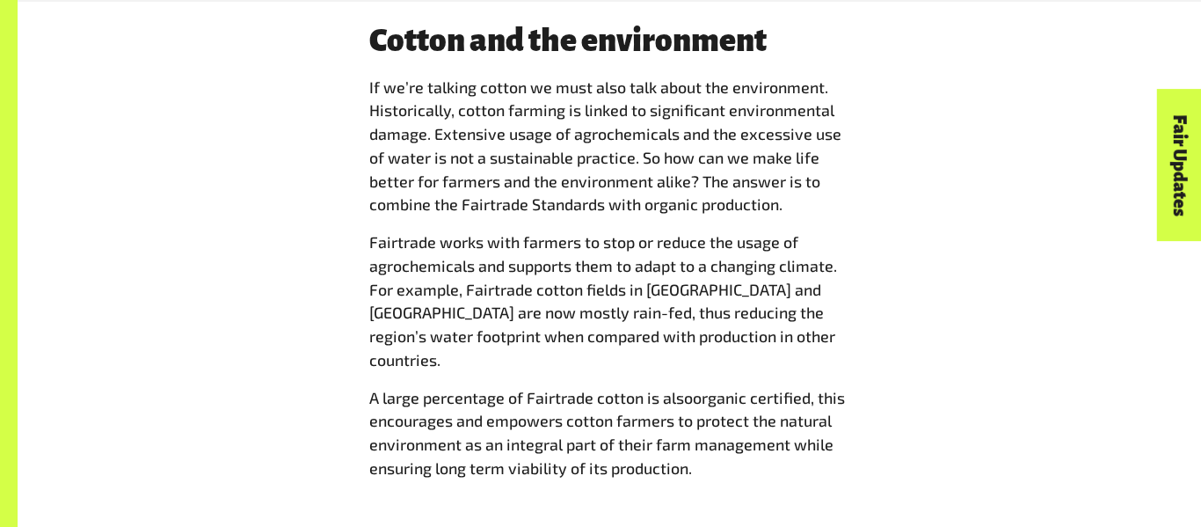
click at [513, 386] on p "A large percentage of Fairtrade cotton is also organic certified , this encoura…" at bounding box center [609, 433] width 480 height 94
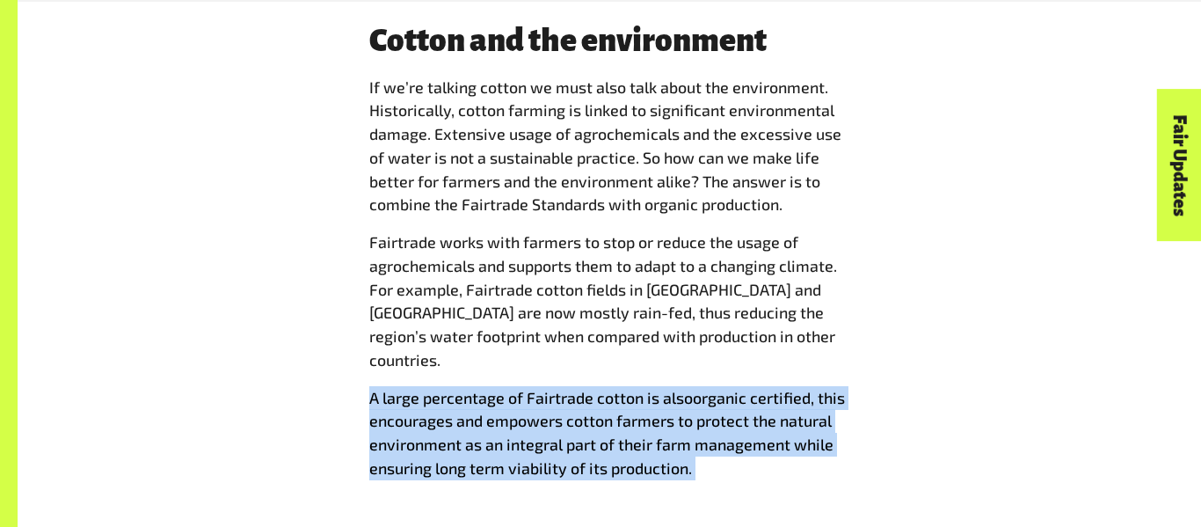
click at [513, 386] on p "A large percentage of Fairtrade cotton is also organic certified , this encoura…" at bounding box center [609, 433] width 480 height 94
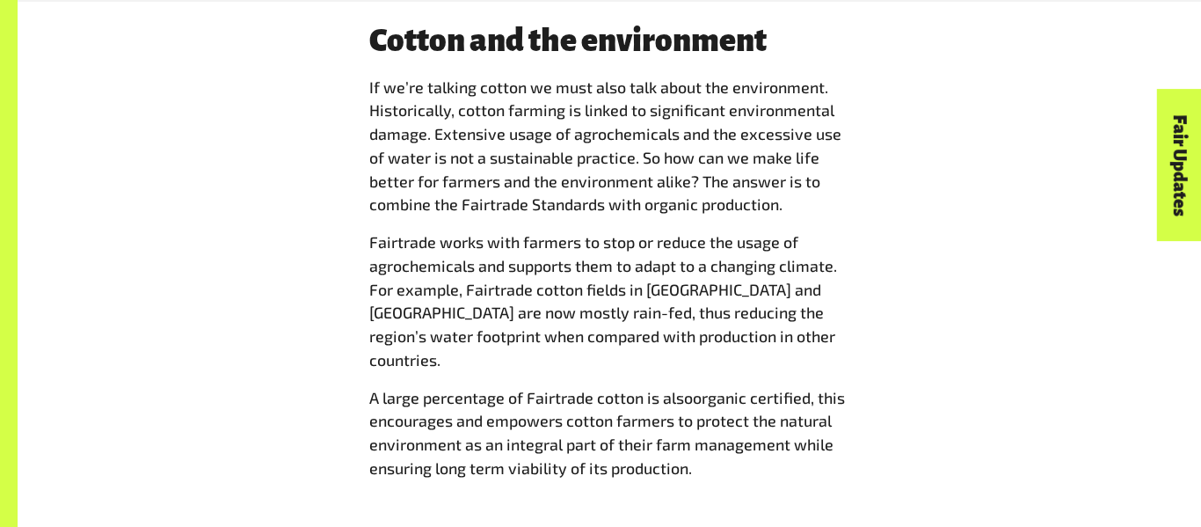
click at [513, 386] on p "A large percentage of Fairtrade cotton is also organic certified , this encoura…" at bounding box center [609, 433] width 480 height 94
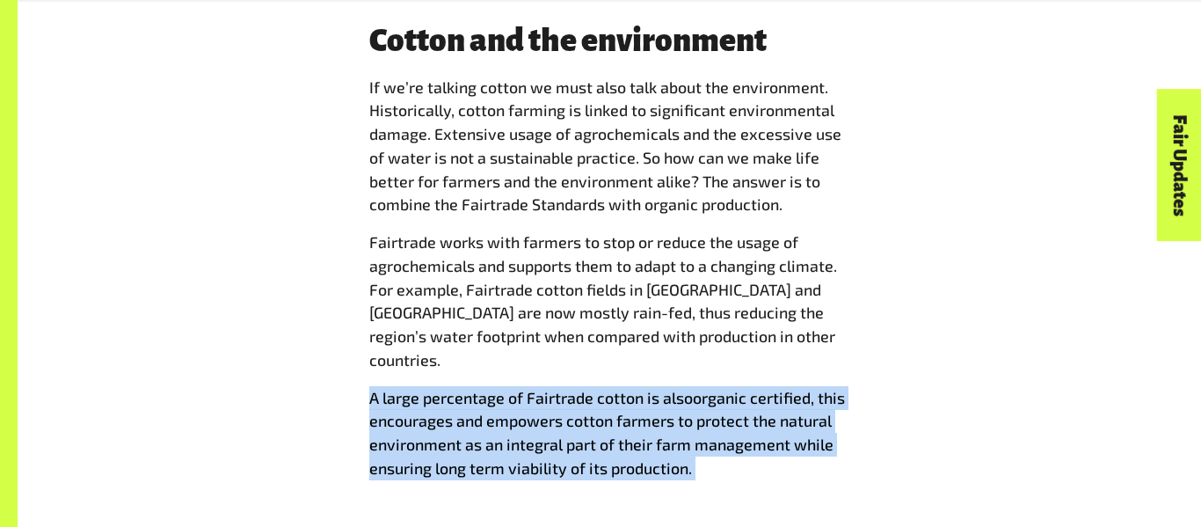
click at [513, 386] on p "A large percentage of Fairtrade cotton is also organic certified , this encoura…" at bounding box center [609, 433] width 480 height 94
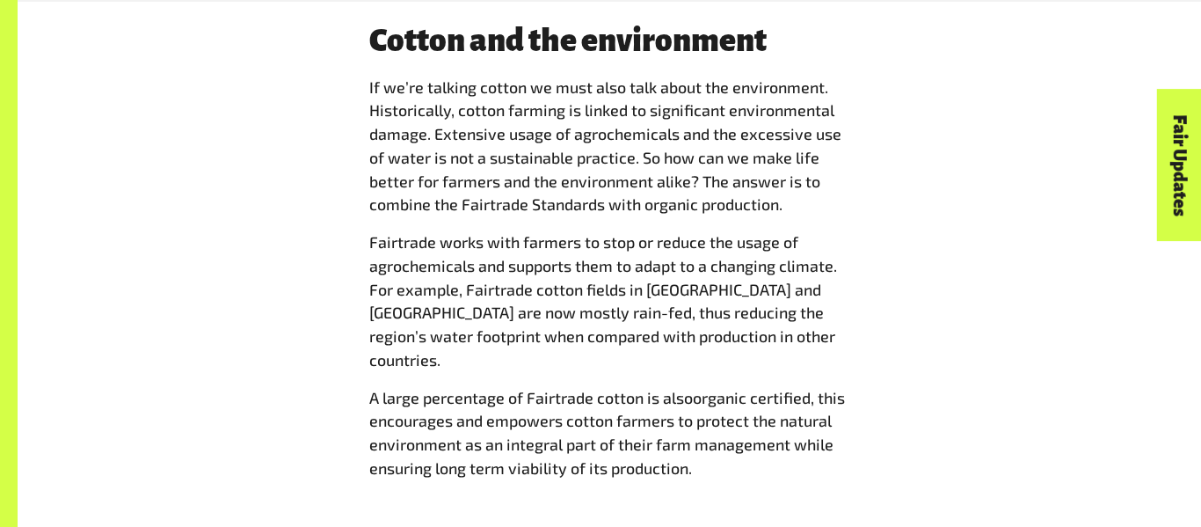
click at [513, 386] on p "A large percentage of Fairtrade cotton is also organic certified , this encoura…" at bounding box center [609, 433] width 480 height 94
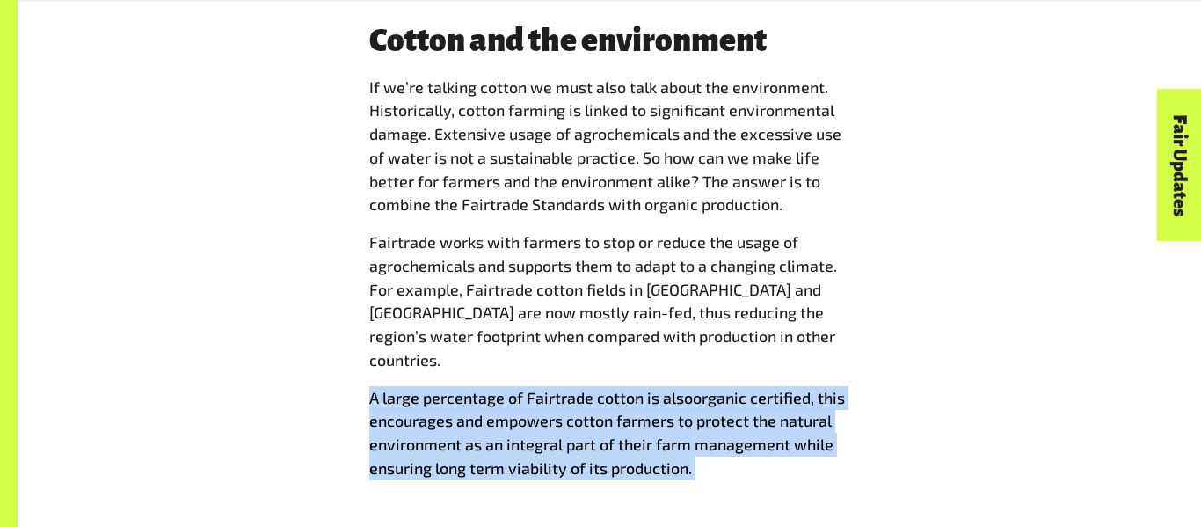
click at [513, 386] on p "A large percentage of Fairtrade cotton is also organic certified , this encoura…" at bounding box center [609, 433] width 480 height 94
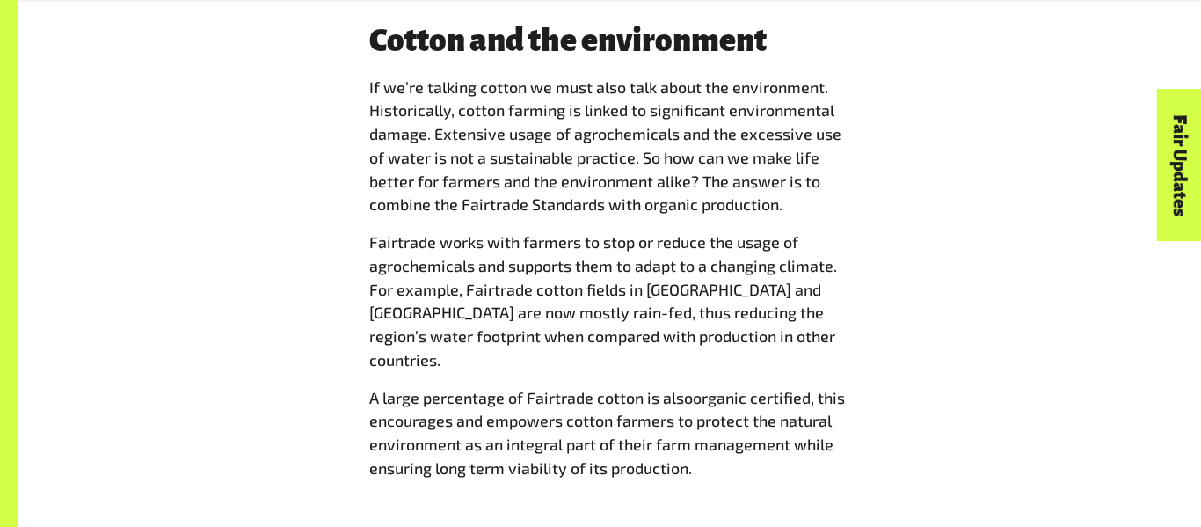
click at [513, 386] on p "A large percentage of Fairtrade cotton is also organic certified , this encoura…" at bounding box center [609, 433] width 480 height 94
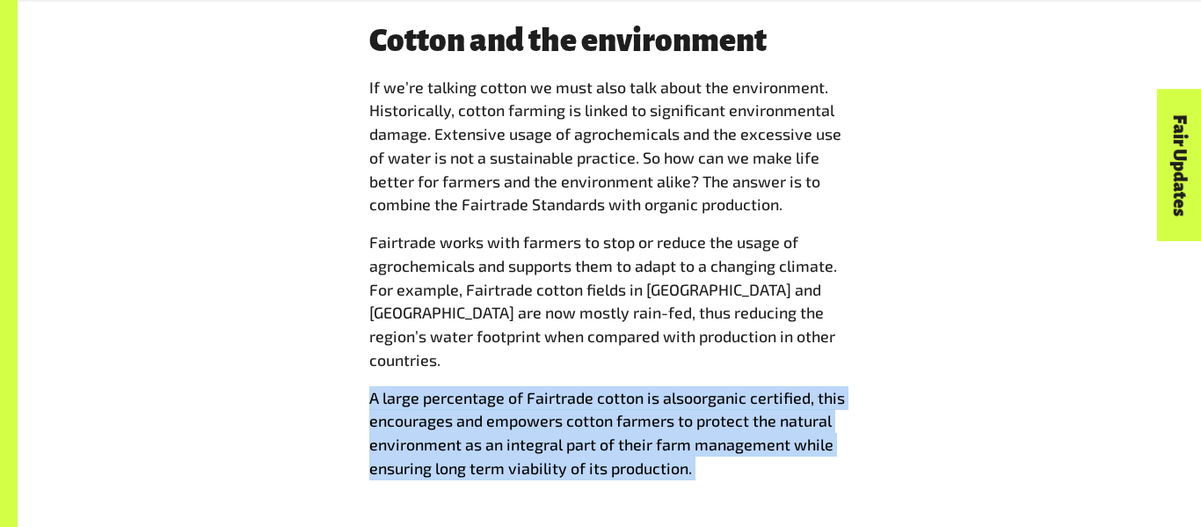
click at [513, 386] on p "A large percentage of Fairtrade cotton is also organic certified , this encoura…" at bounding box center [609, 433] width 480 height 94
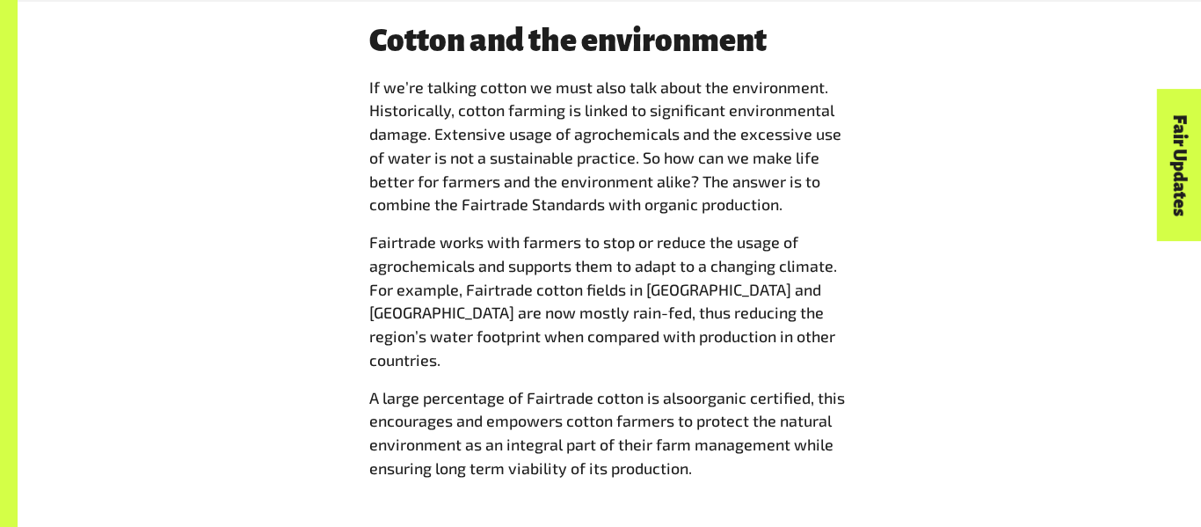
click at [513, 386] on p "A large percentage of Fairtrade cotton is also organic certified , this encoura…" at bounding box center [609, 433] width 480 height 94
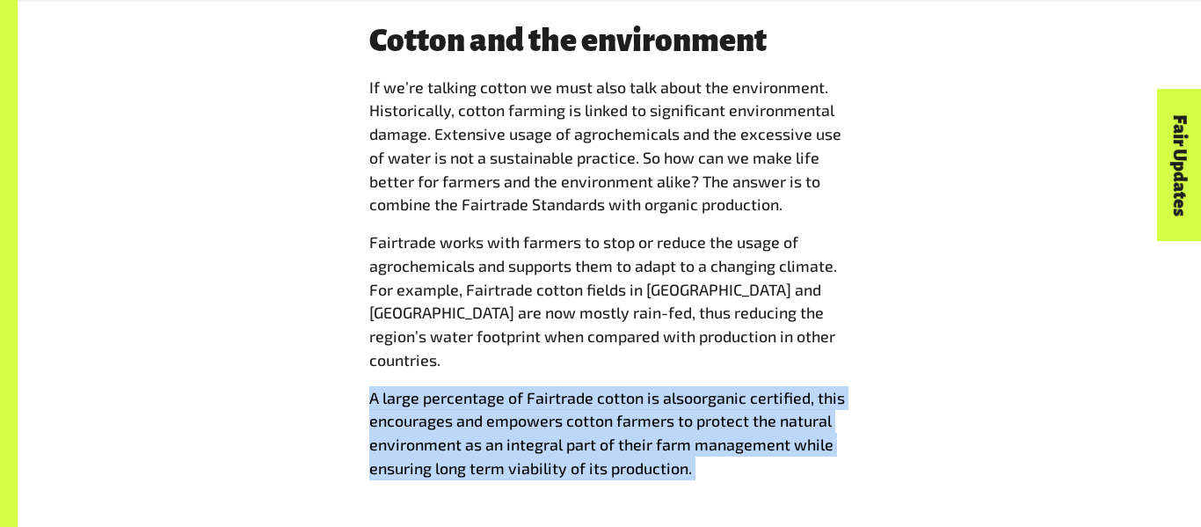
click at [513, 386] on p "A large percentage of Fairtrade cotton is also organic certified , this encoura…" at bounding box center [609, 433] width 480 height 94
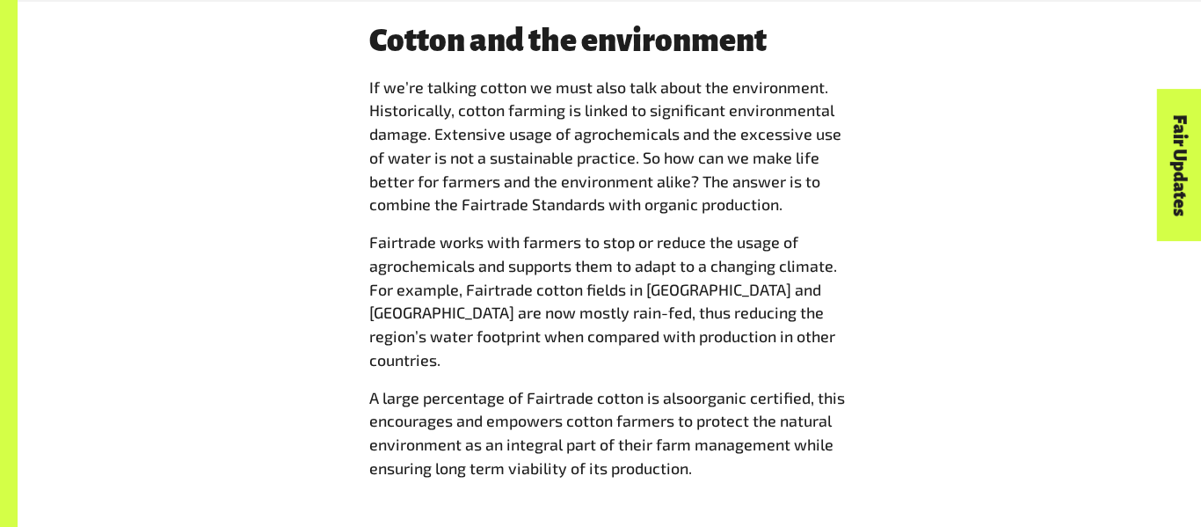
click at [513, 386] on p "A large percentage of Fairtrade cotton is also organic certified , this encoura…" at bounding box center [609, 433] width 480 height 94
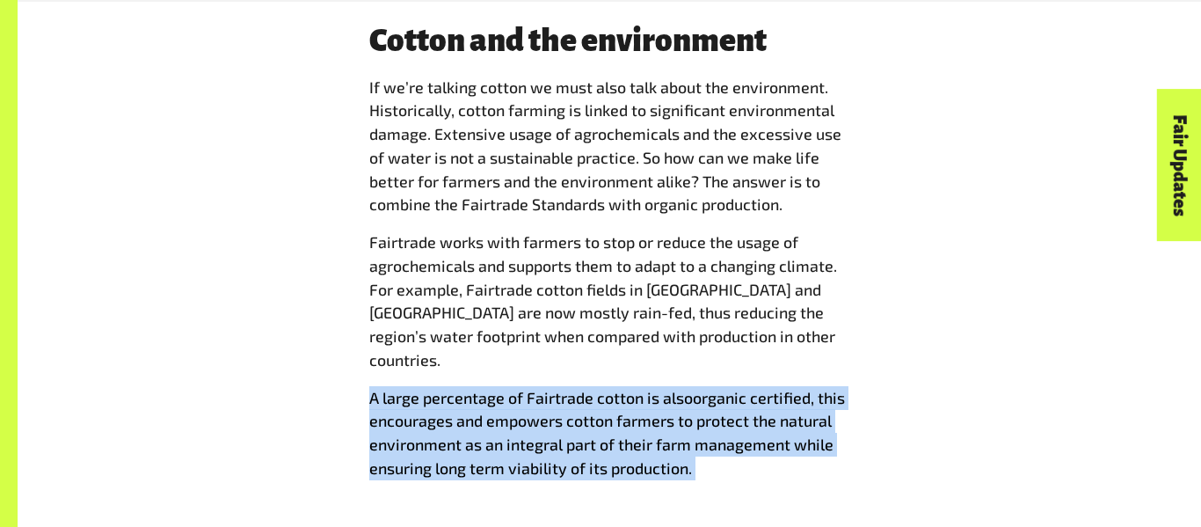
click at [513, 386] on p "A large percentage of Fairtrade cotton is also organic certified , this encoura…" at bounding box center [609, 433] width 480 height 94
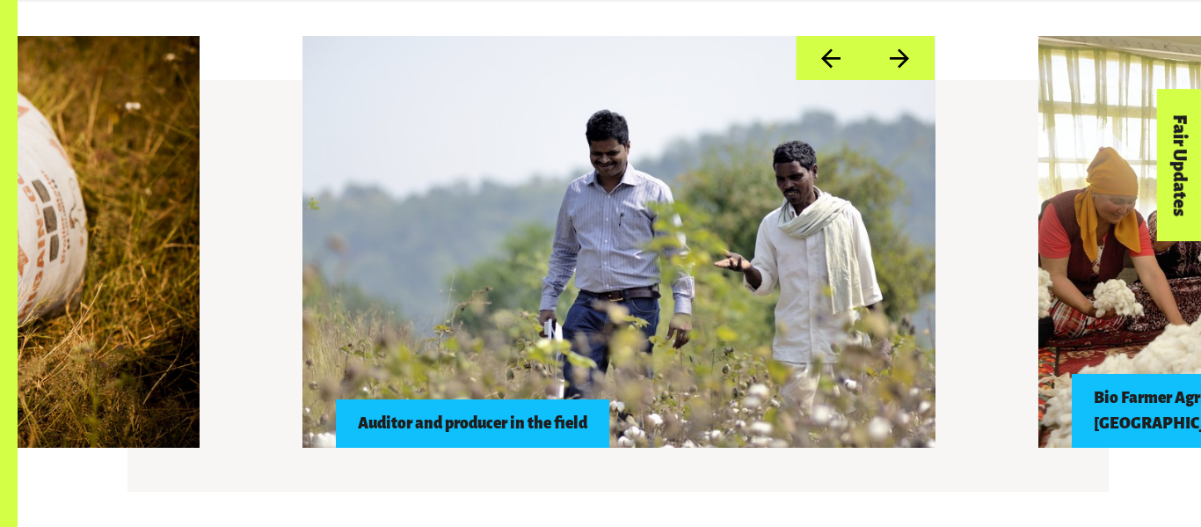
scroll to position [1493, 0]
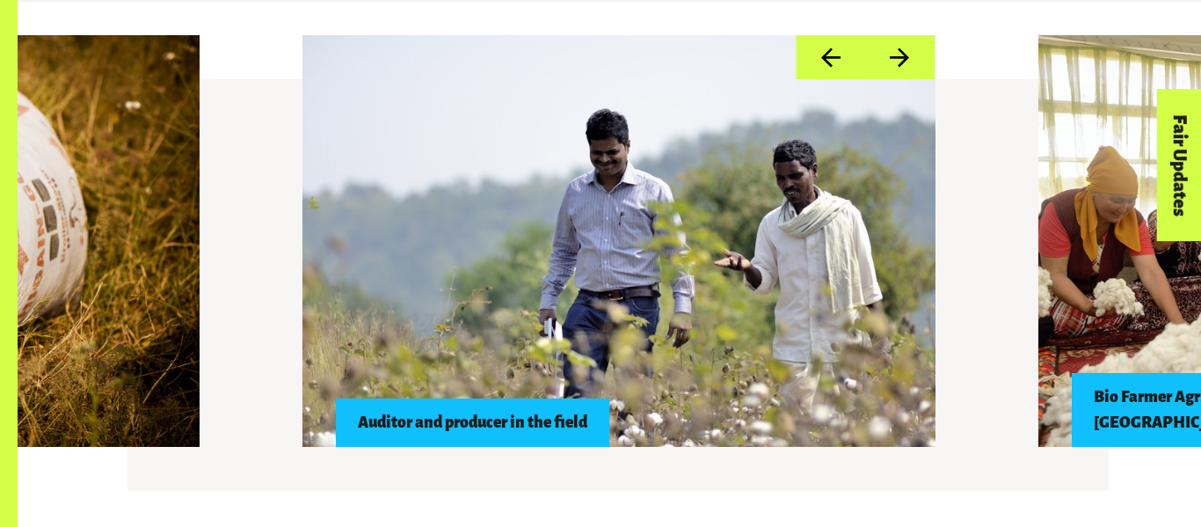
click at [907, 53] on button "Next" at bounding box center [899, 57] width 69 height 45
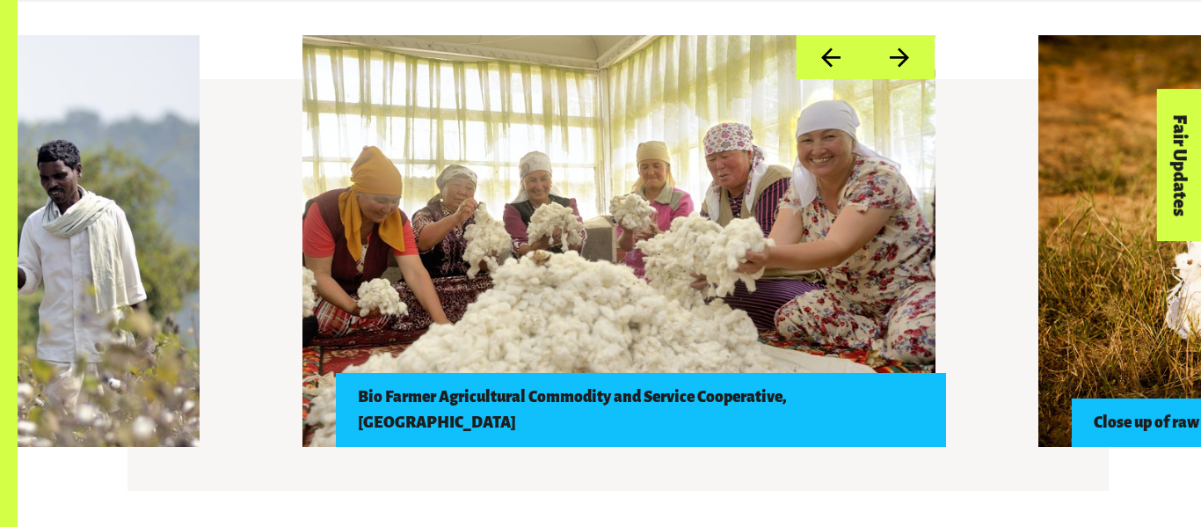
click at [907, 53] on button "Next" at bounding box center [899, 57] width 69 height 45
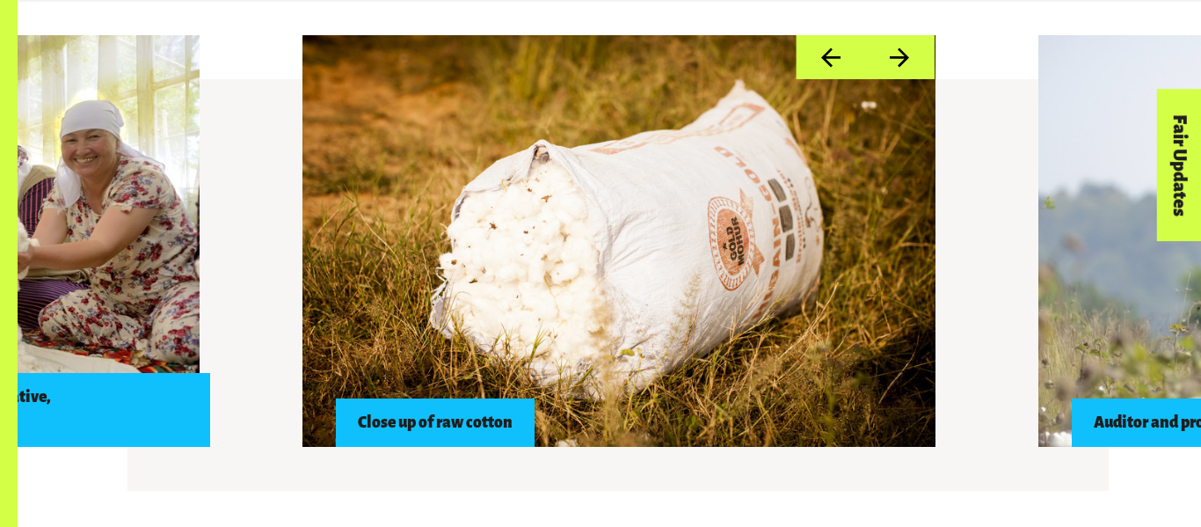
click at [907, 53] on button "Next" at bounding box center [899, 57] width 69 height 45
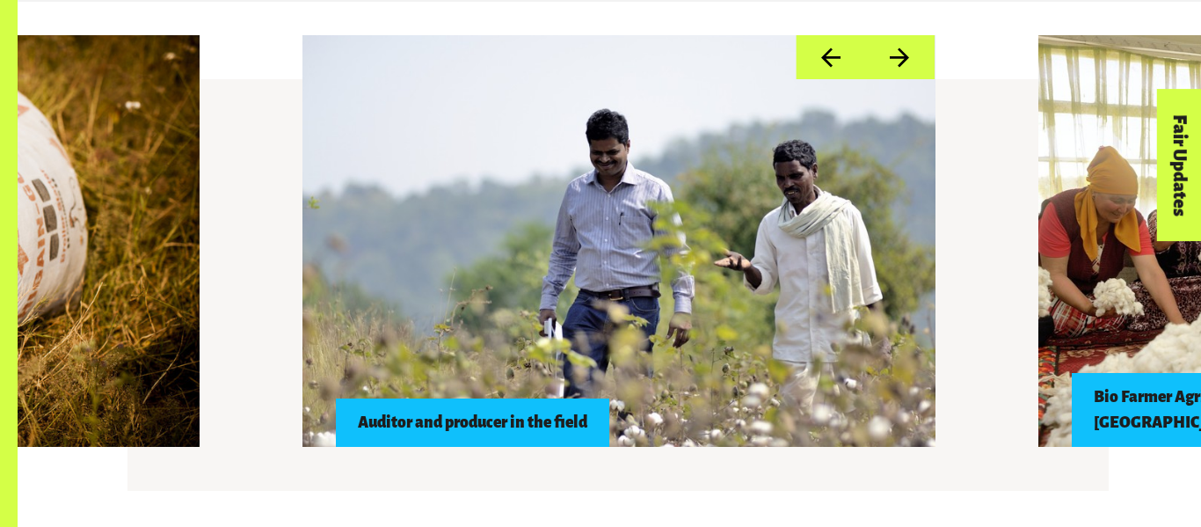
click at [907, 53] on button "Next" at bounding box center [899, 57] width 69 height 45
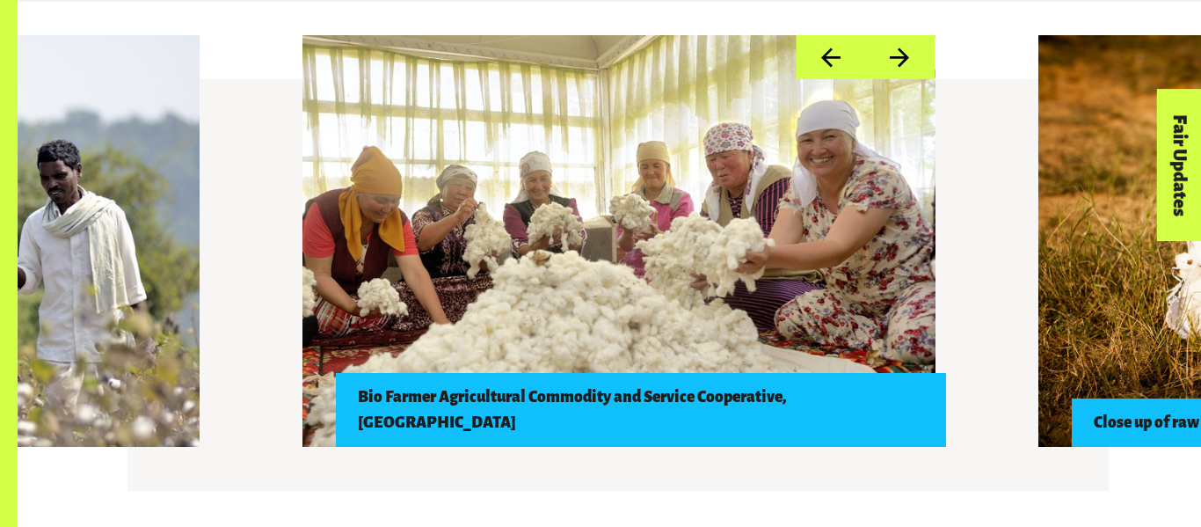
click at [662, 325] on div at bounding box center [618, 240] width 633 height 411
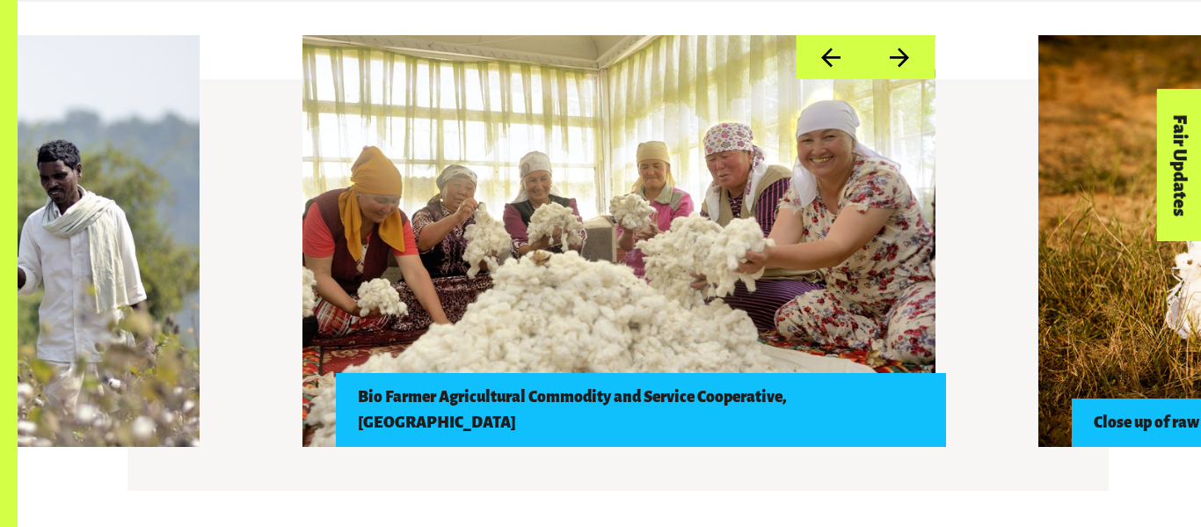
click at [588, 423] on div "Bio Farmer Agricultural Commodity and Service Cooperative, Kyrgyzstan" at bounding box center [640, 409] width 610 height 74
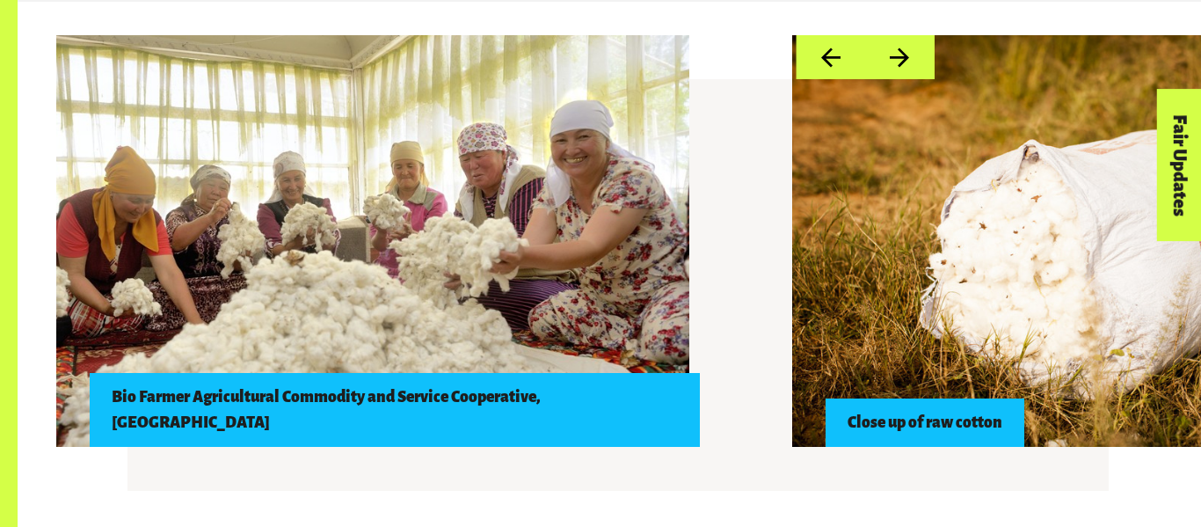
drag, startPoint x: 360, startPoint y: 420, endPoint x: 1064, endPoint y: 413, distance: 704.2
click at [699, 413] on div "Bio Farmer Agricultural Commodity and Service Cooperative, Kyrgyzstan" at bounding box center [394, 409] width 610 height 74
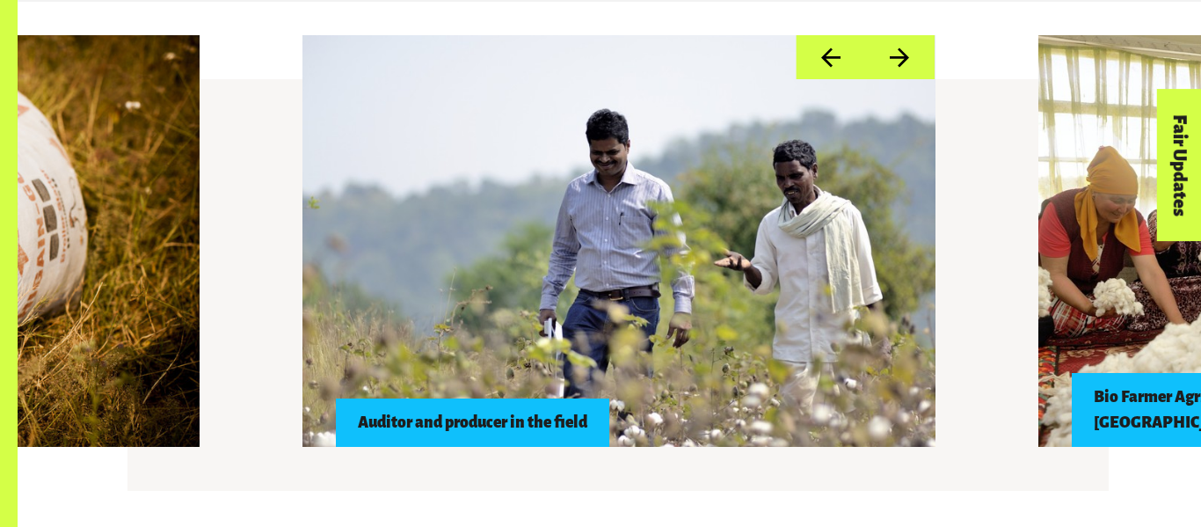
click at [474, 418] on div "Auditor and producer in the field" at bounding box center [472, 422] width 274 height 48
click at [383, 433] on div "Auditor and producer in the field" at bounding box center [472, 422] width 274 height 48
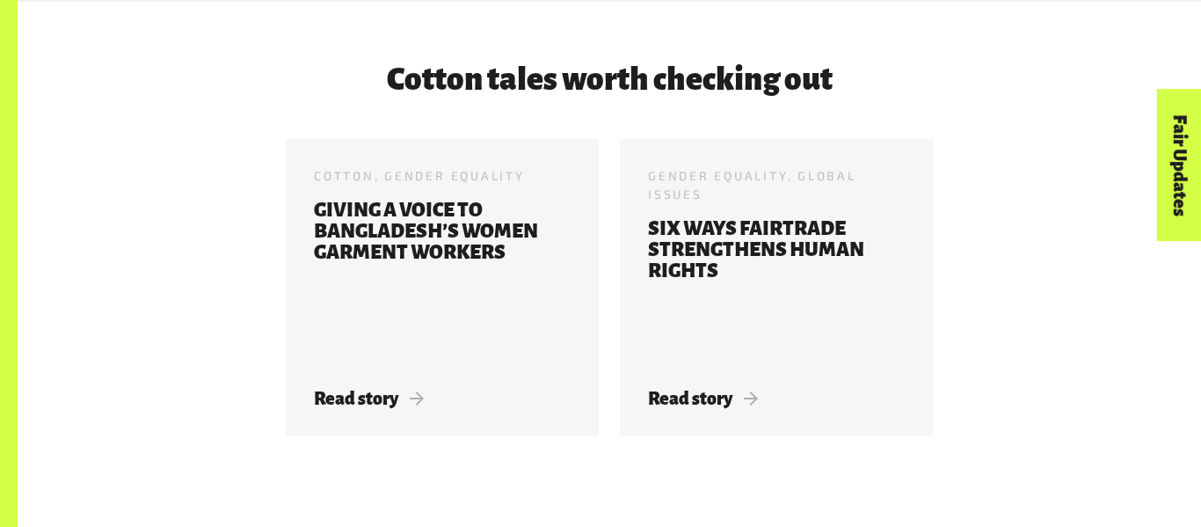
scroll to position [3918, 0]
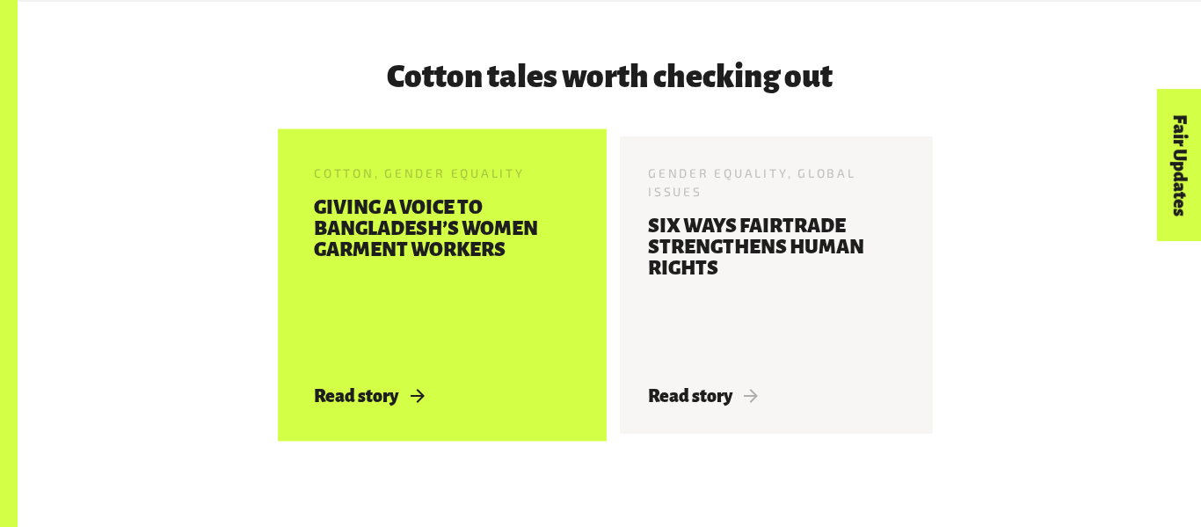
click at [453, 294] on h3 "Giving a voice to Bangladesh’s Women Garment Workers" at bounding box center [442, 281] width 257 height 168
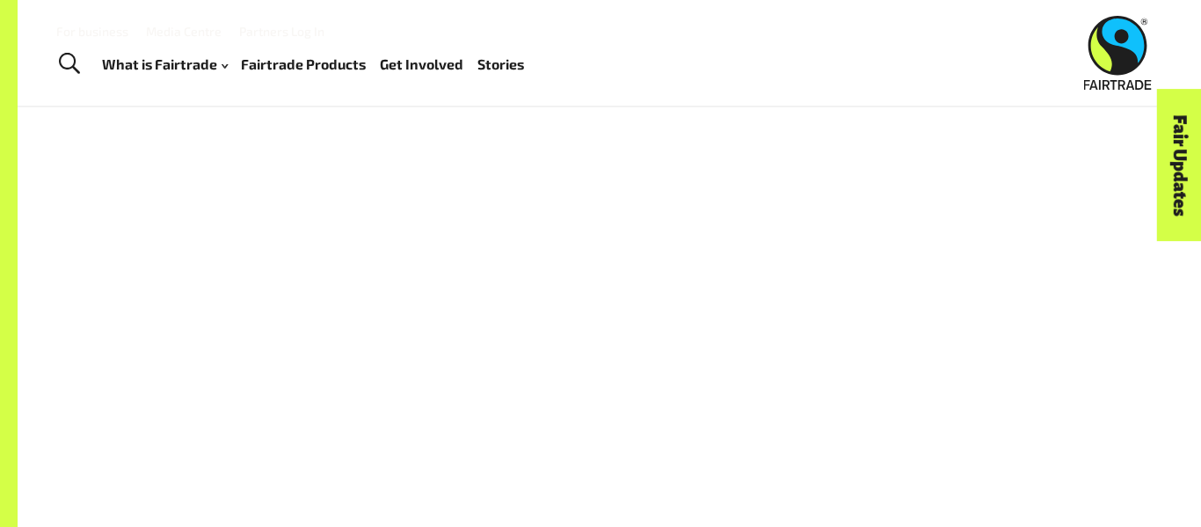
click at [500, 61] on link "Stories" at bounding box center [500, 64] width 47 height 25
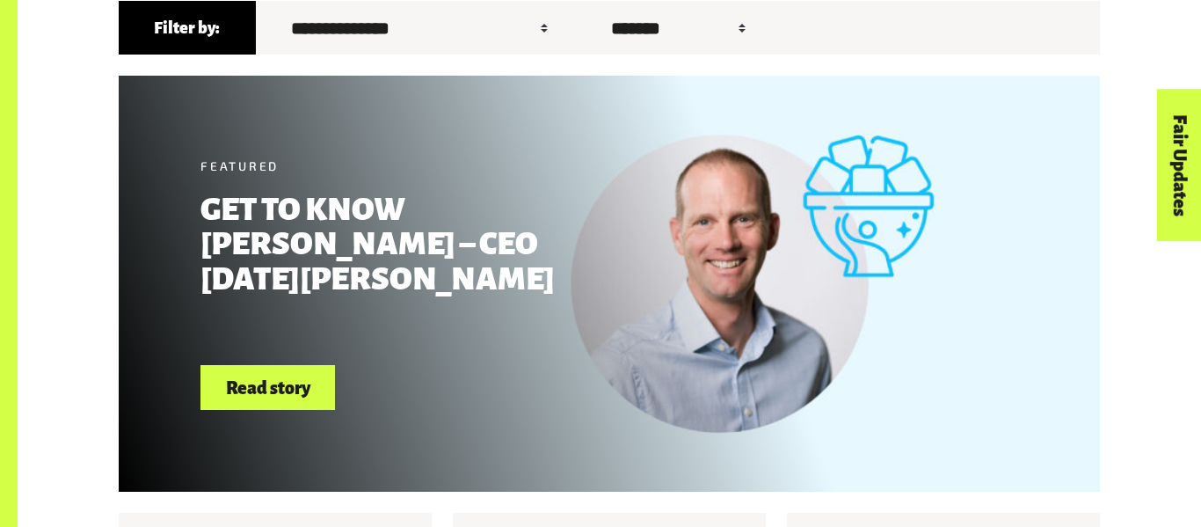
scroll to position [611, 0]
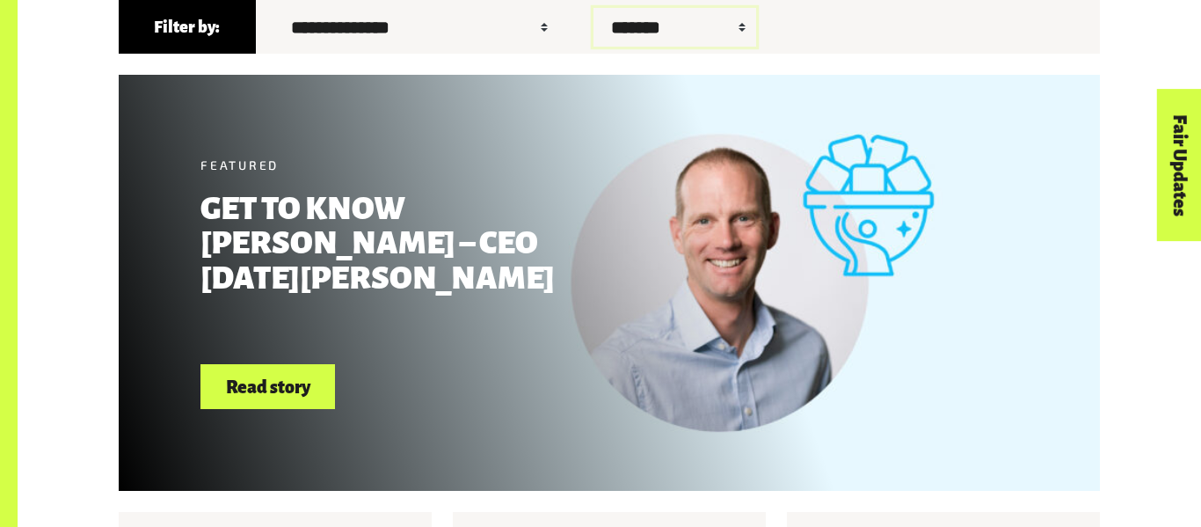
click at [605, 29] on select "******* ****** ******" at bounding box center [674, 27] width 163 height 39
click at [702, 20] on select "******* ****** ******" at bounding box center [674, 27] width 163 height 39
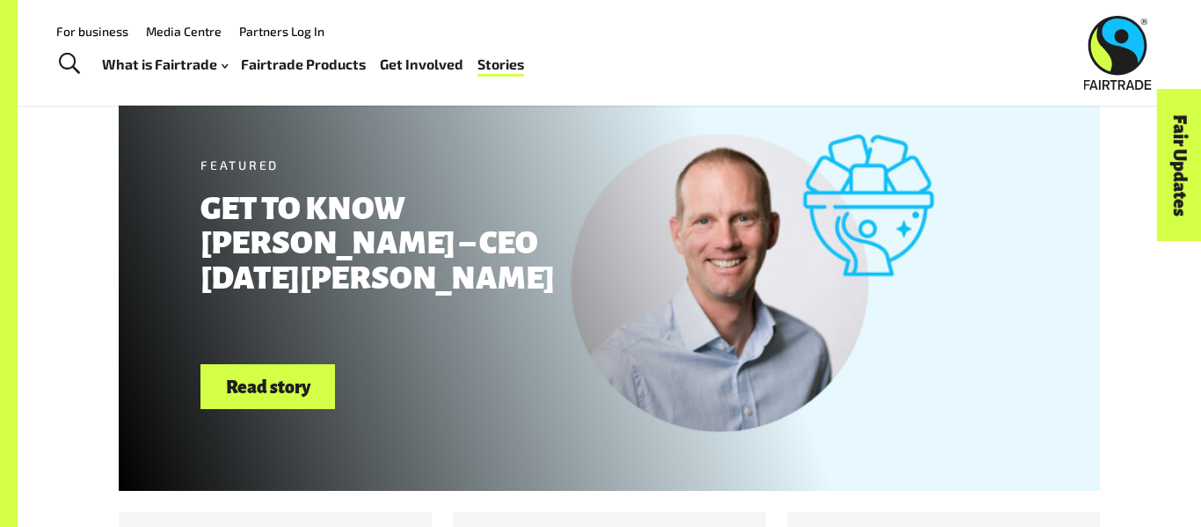
click at [360, 13] on div "Menu For business Media Centre Partners Log In What is Fairtrade How Fairtrade …" at bounding box center [600, 52] width 1201 height 105
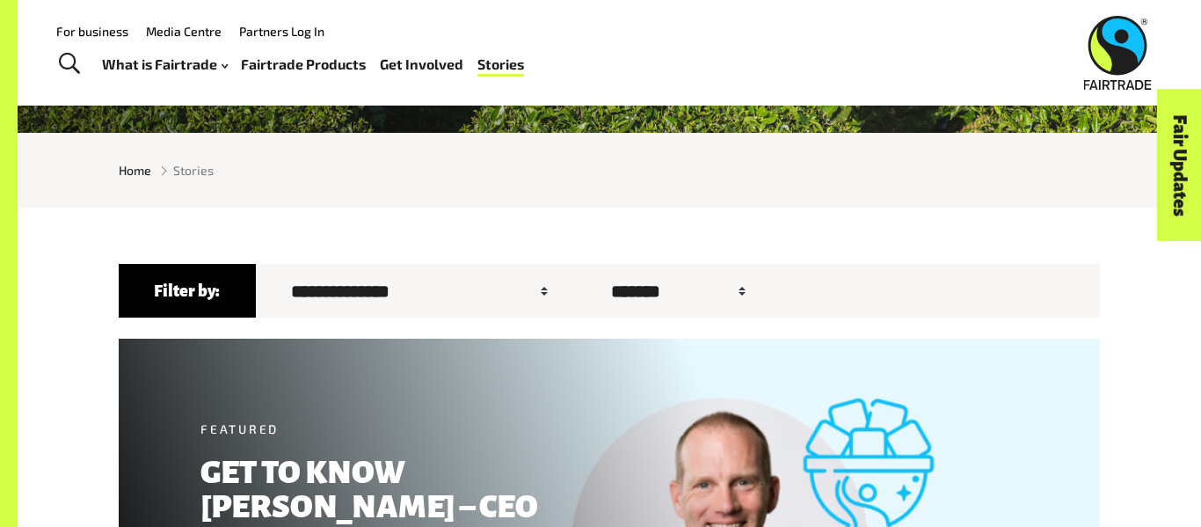
scroll to position [316, 0]
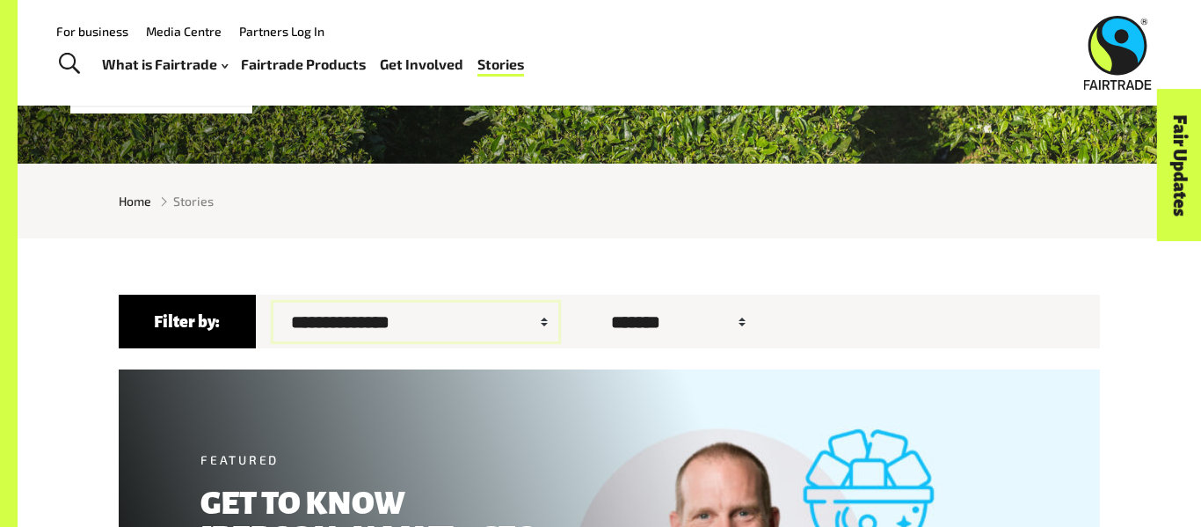
click at [377, 331] on select "**********" at bounding box center [415, 321] width 285 height 39
select select "**"
click at [273, 302] on select "**********" at bounding box center [415, 321] width 285 height 39
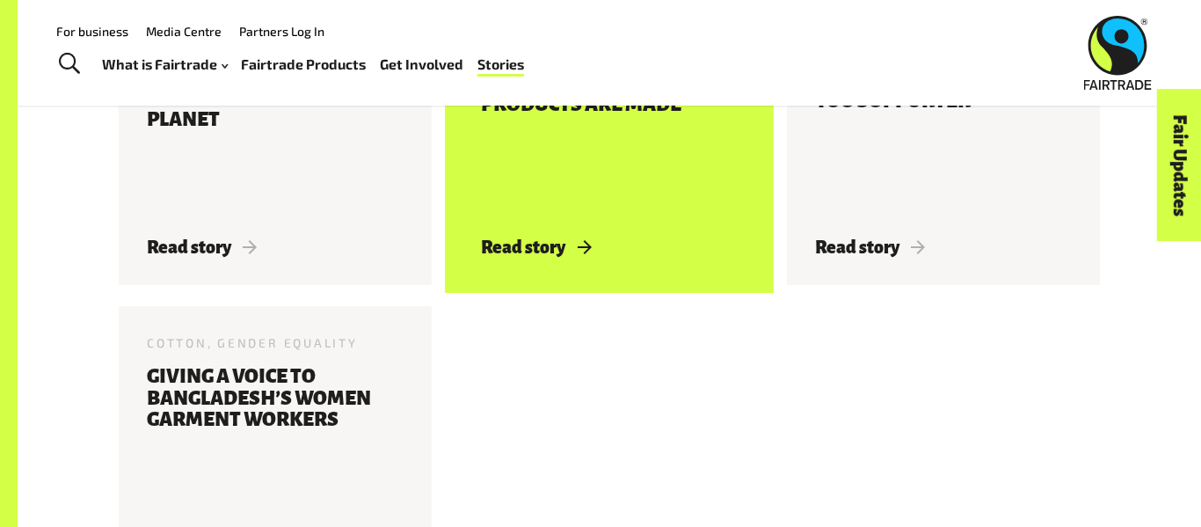
scroll to position [1466, 0]
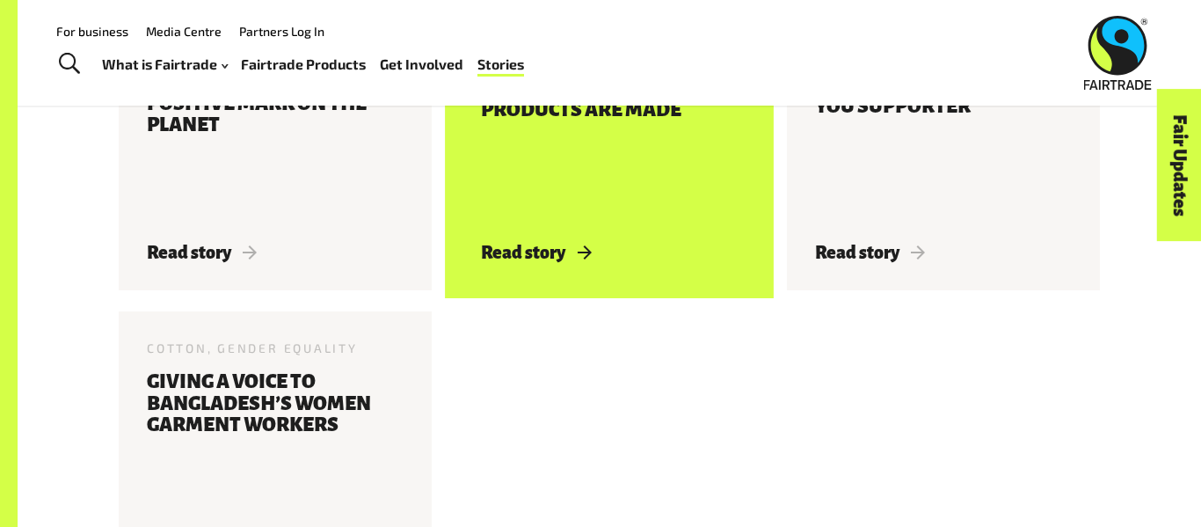
click at [596, 254] on div "Cotton, Global Issues 30 Jul 2020 The whole story on cotton: How Fairtrade and …" at bounding box center [609, 133] width 313 height 316
